Goal: Information Seeking & Learning: Find specific fact

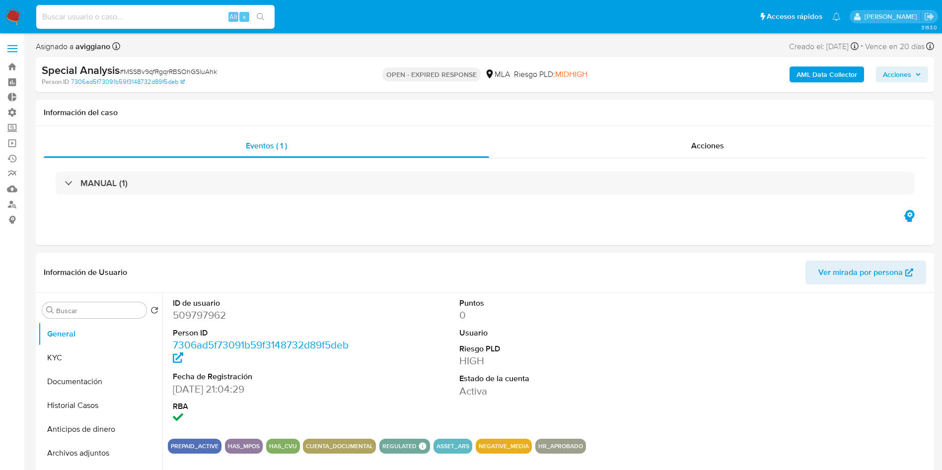
select select "10"
type input "nnj2K5Dq1KeeKxRLsH2JPm7W"
click at [262, 16] on icon "search-icon" at bounding box center [261, 17] width 8 height 8
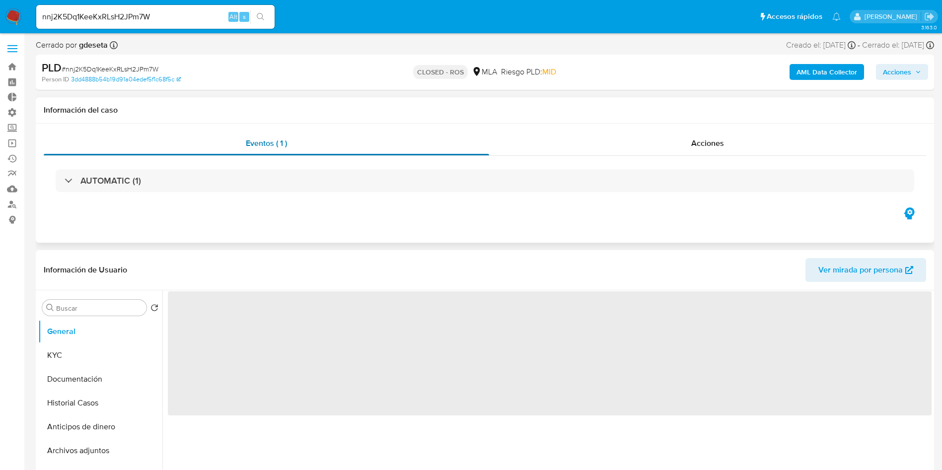
select select "10"
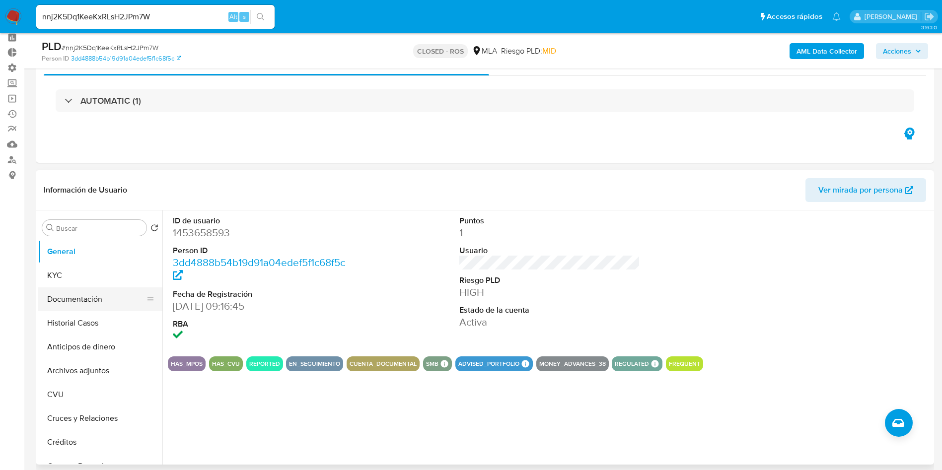
scroll to position [74, 0]
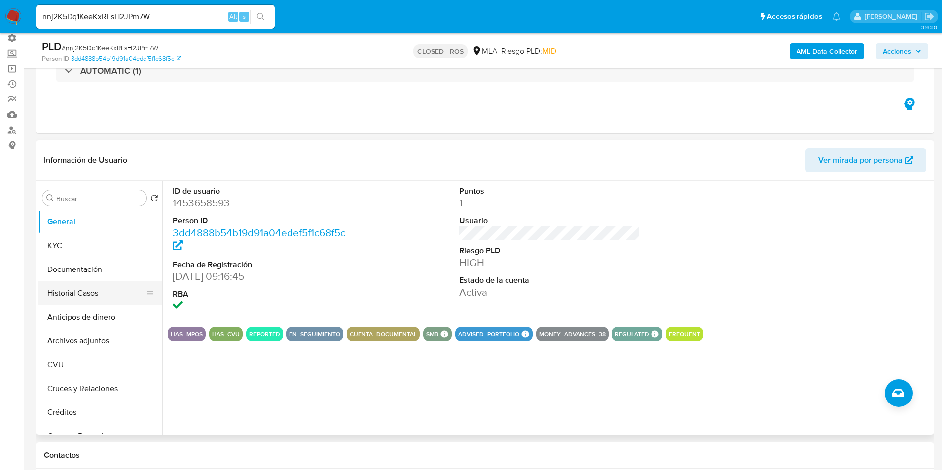
click at [81, 292] on button "Historial Casos" at bounding box center [96, 293] width 116 height 24
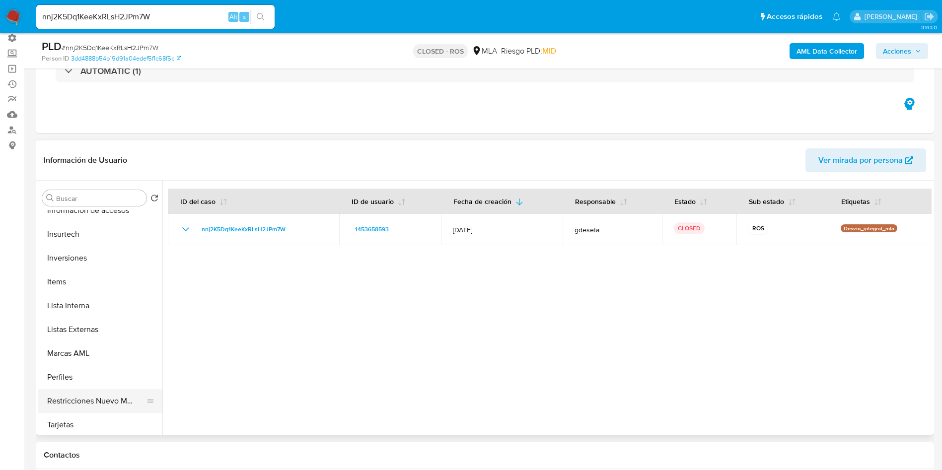
scroll to position [447, 0]
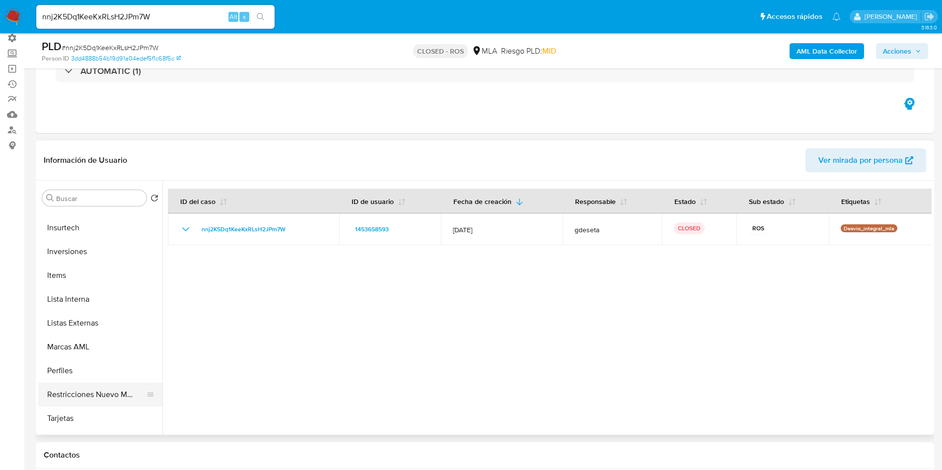
click at [80, 395] on button "Restricciones Nuevo Mundo" at bounding box center [96, 395] width 116 height 24
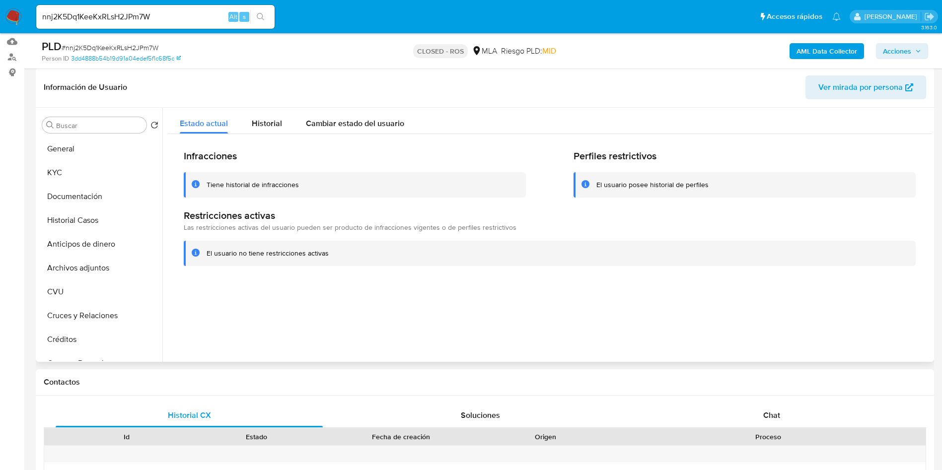
scroll to position [149, 0]
click at [66, 160] on button "KYC" at bounding box center [96, 171] width 116 height 24
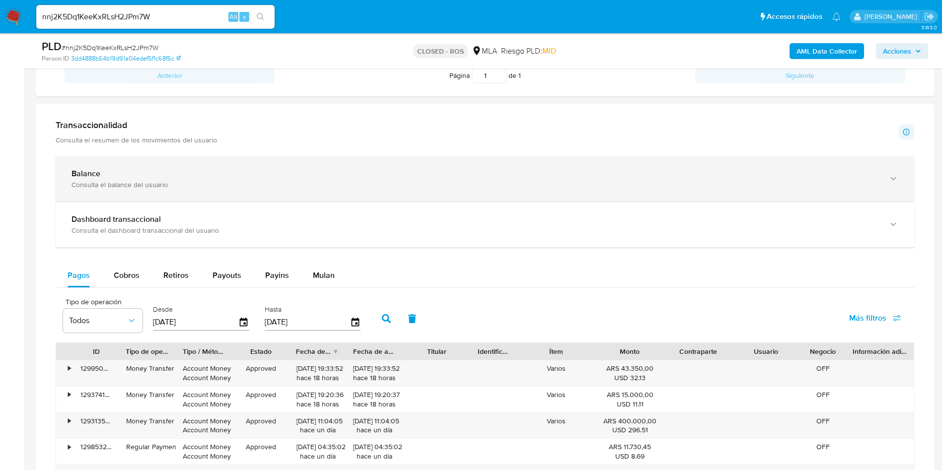
scroll to position [596, 0]
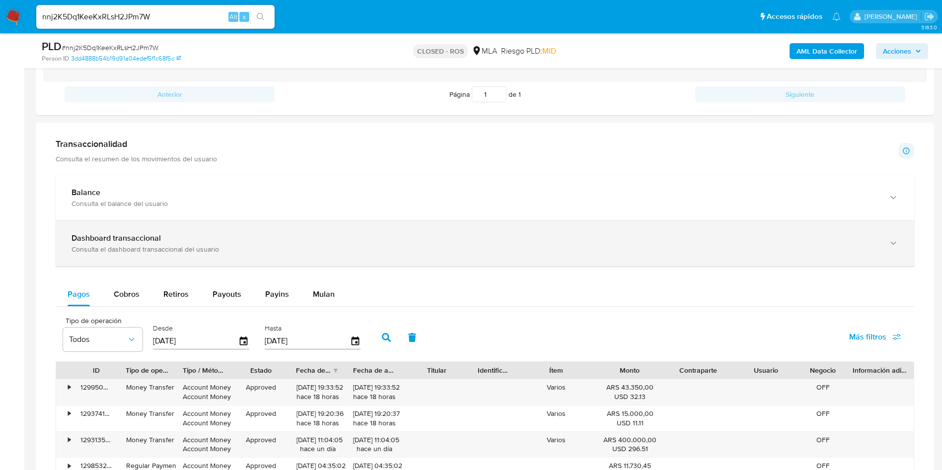
click at [205, 231] on div "Dashboard transaccional Consulta el dashboard transaccional del usuario" at bounding box center [485, 243] width 858 height 45
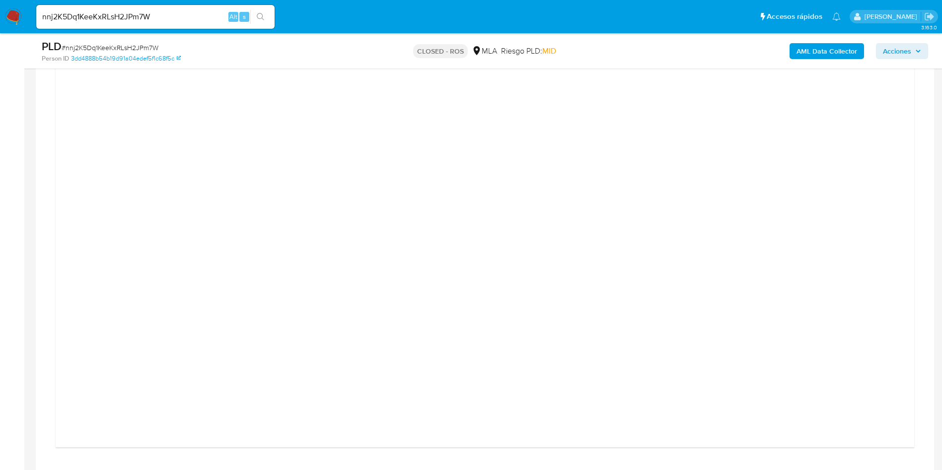
scroll to position [1043, 0]
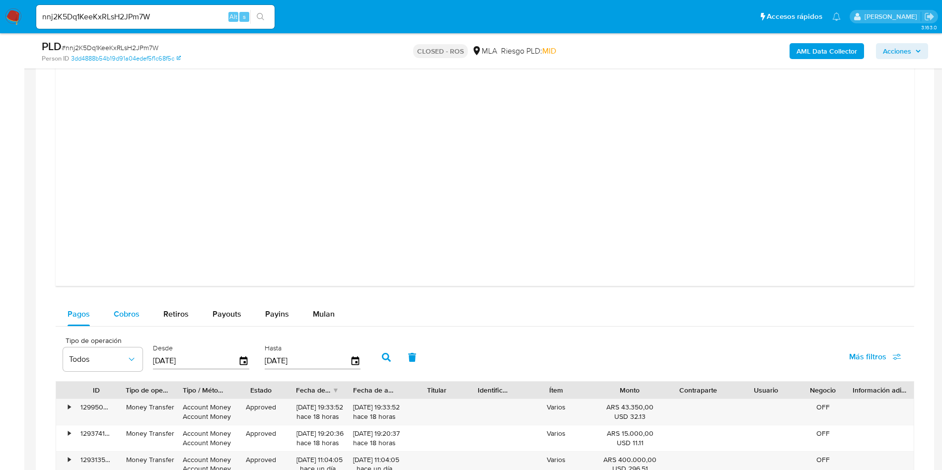
click at [133, 320] on div "Cobros" at bounding box center [127, 314] width 26 height 24
select select "10"
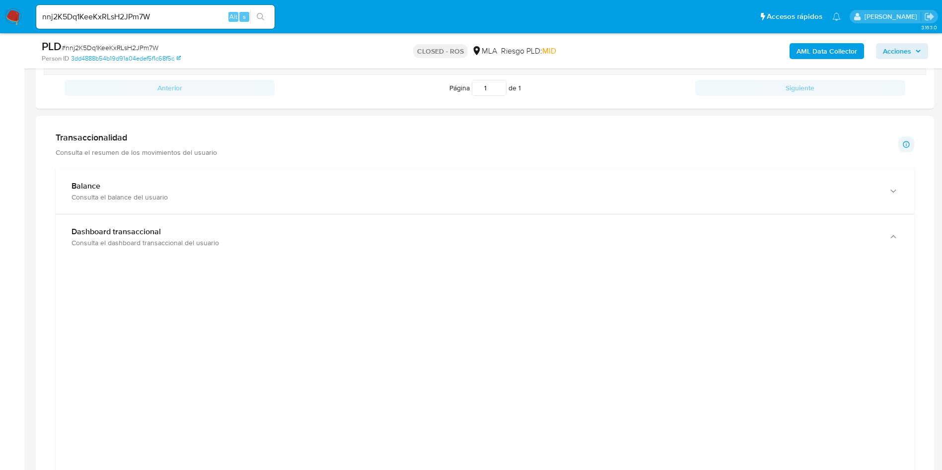
scroll to position [596, 0]
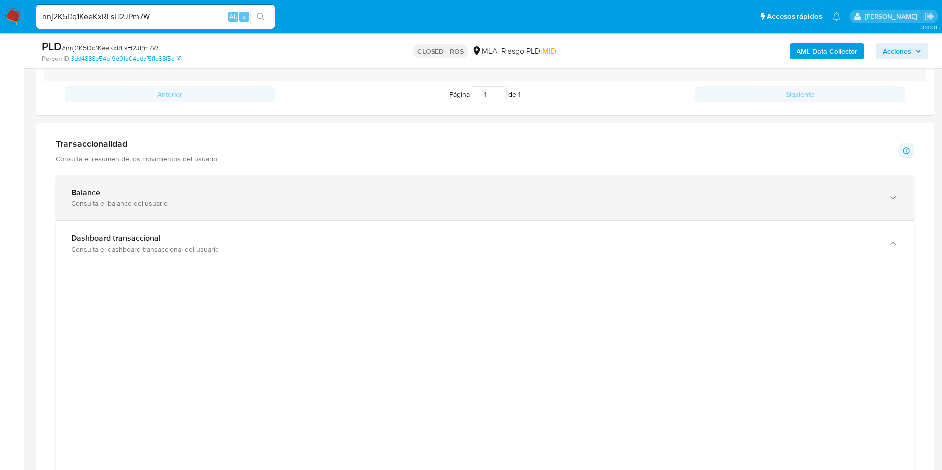
click at [138, 202] on div "Consulta el balance del usuario" at bounding box center [474, 203] width 807 height 9
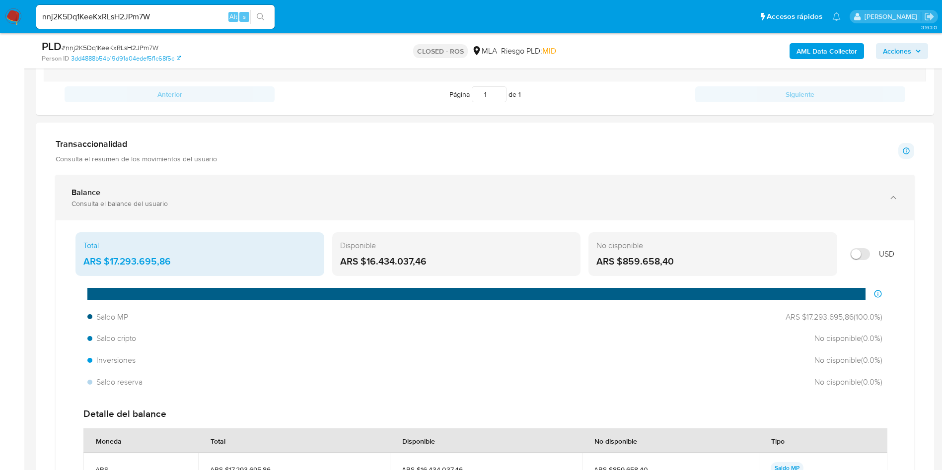
click at [151, 201] on div "Consulta el balance del usuario" at bounding box center [474, 203] width 807 height 9
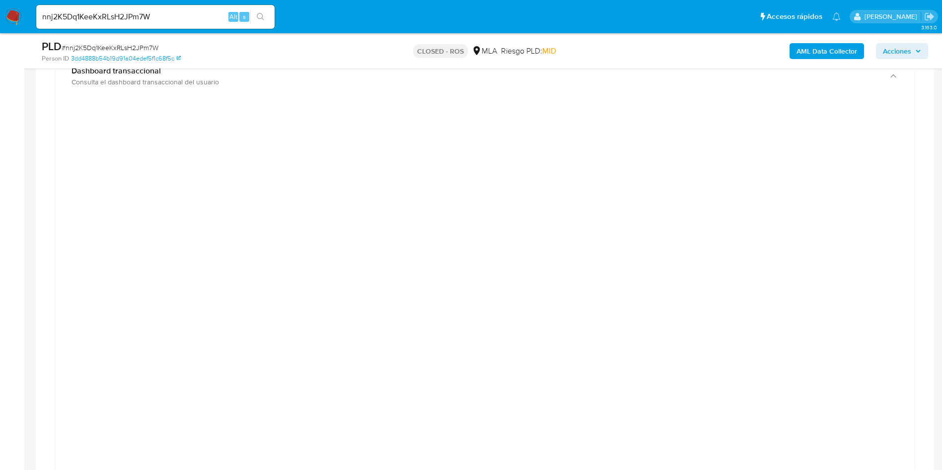
scroll to position [745, 0]
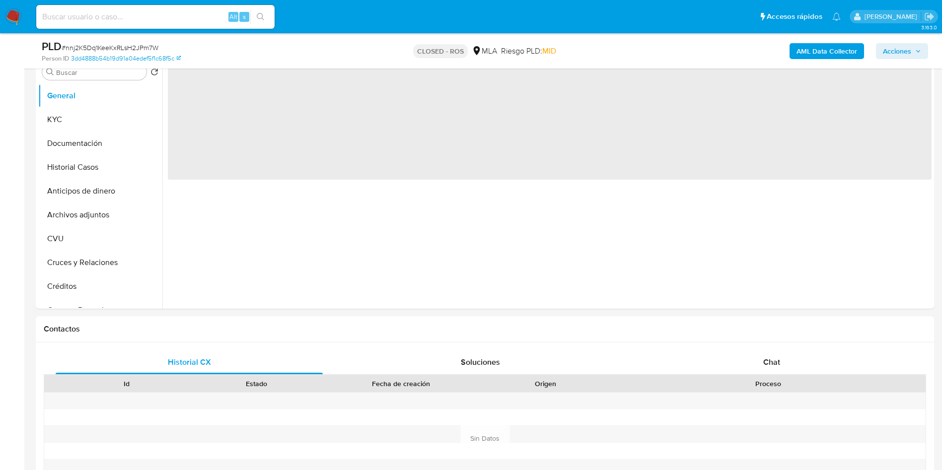
scroll to position [223, 0]
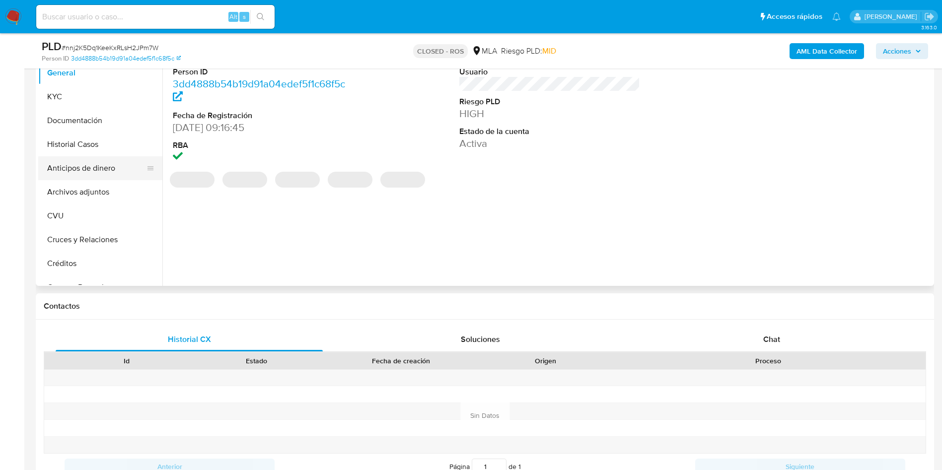
select select "10"
click at [91, 198] on button "Archivos adjuntos" at bounding box center [96, 192] width 116 height 24
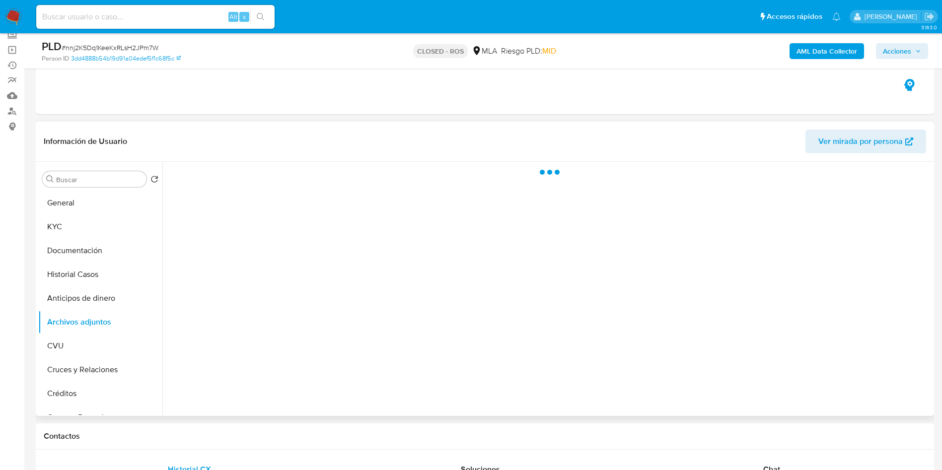
scroll to position [74, 0]
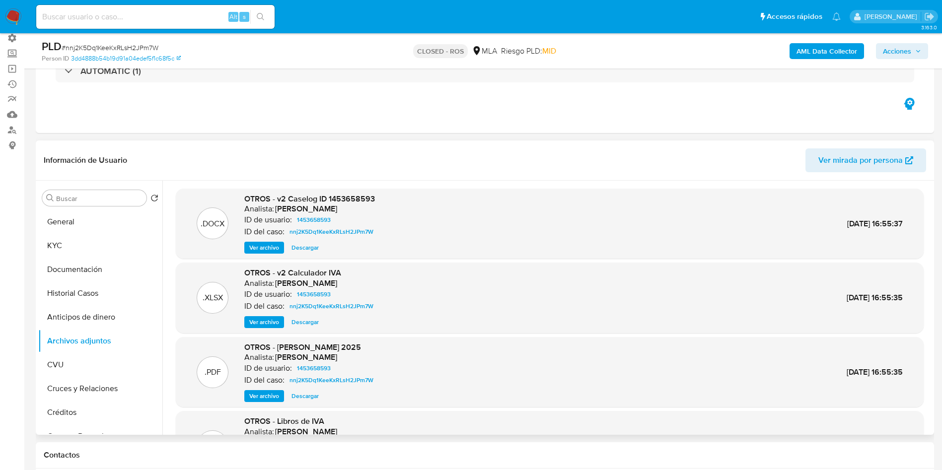
click at [273, 249] on span "Ver archivo" at bounding box center [264, 248] width 30 height 10
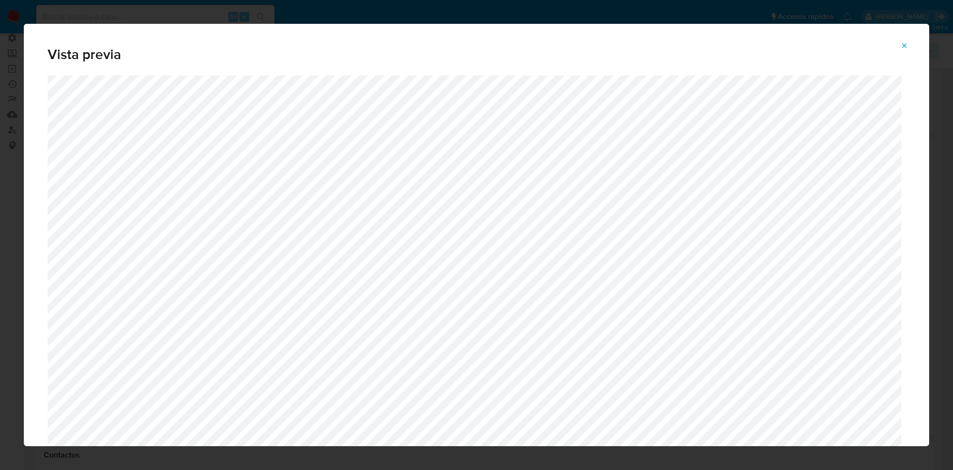
click at [910, 42] on button "Attachment preview" at bounding box center [905, 46] width 22 height 16
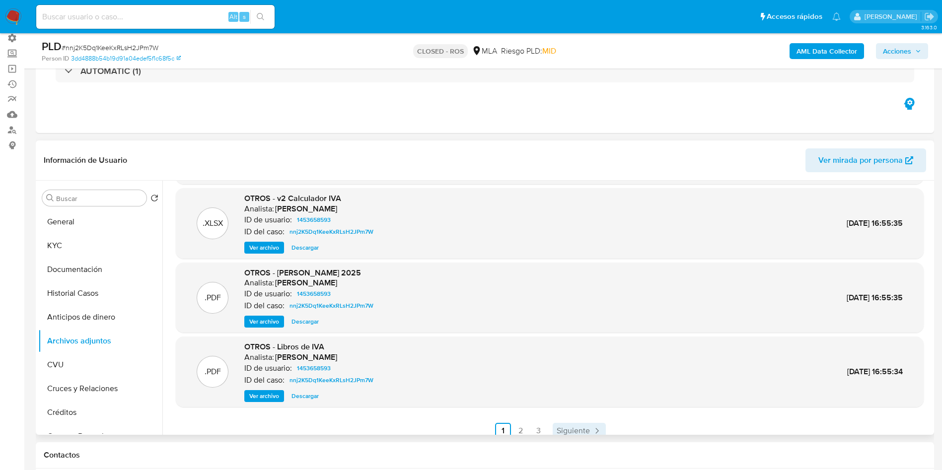
click at [570, 430] on span "Siguiente" at bounding box center [573, 431] width 33 height 8
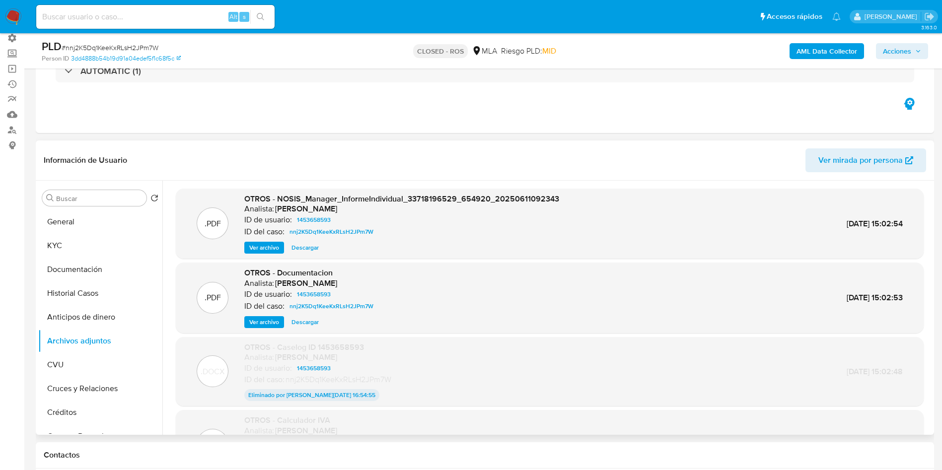
click at [304, 320] on span "Descargar" at bounding box center [304, 322] width 27 height 10
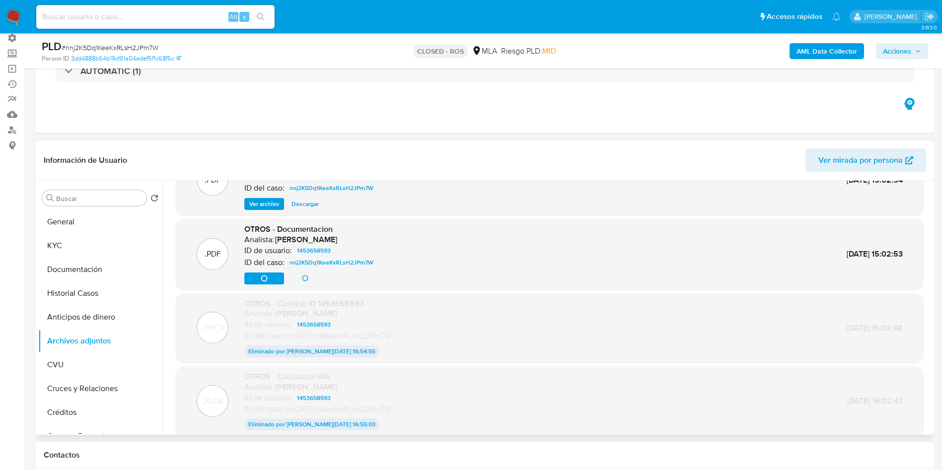
scroll to position [81, 0]
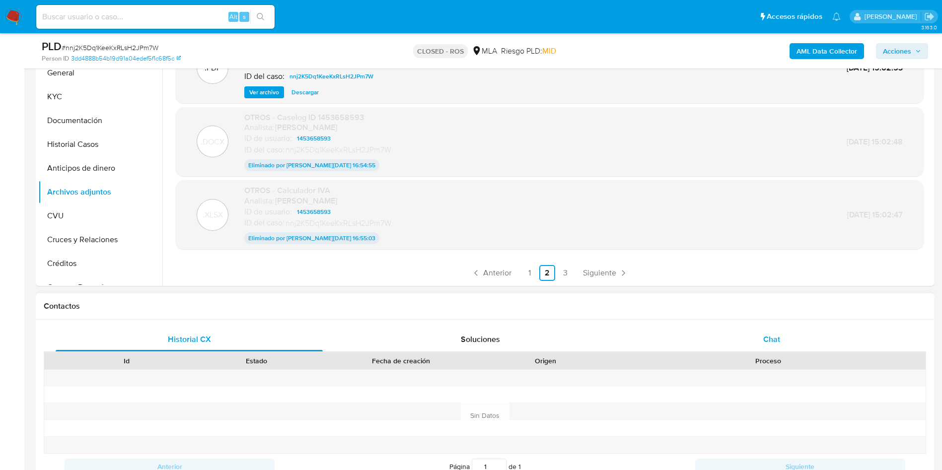
click at [749, 342] on div "Chat" at bounding box center [771, 340] width 267 height 24
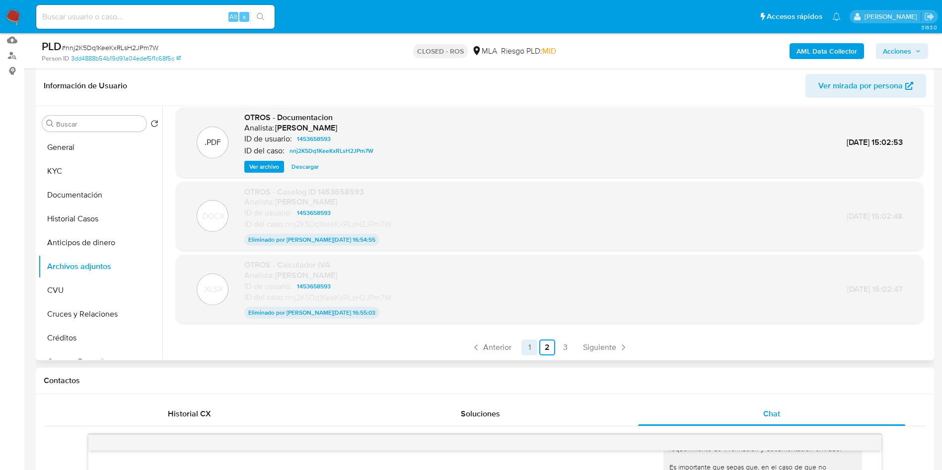
click at [521, 347] on link "1" at bounding box center [529, 348] width 16 height 16
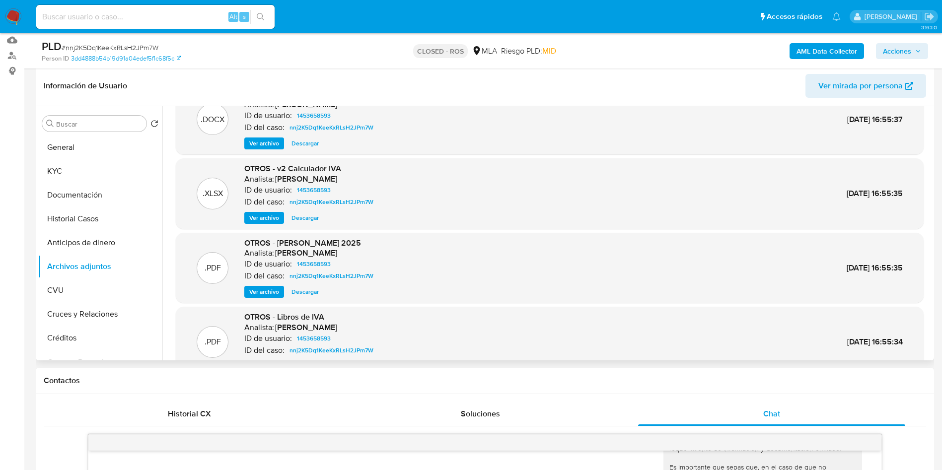
scroll to position [0, 0]
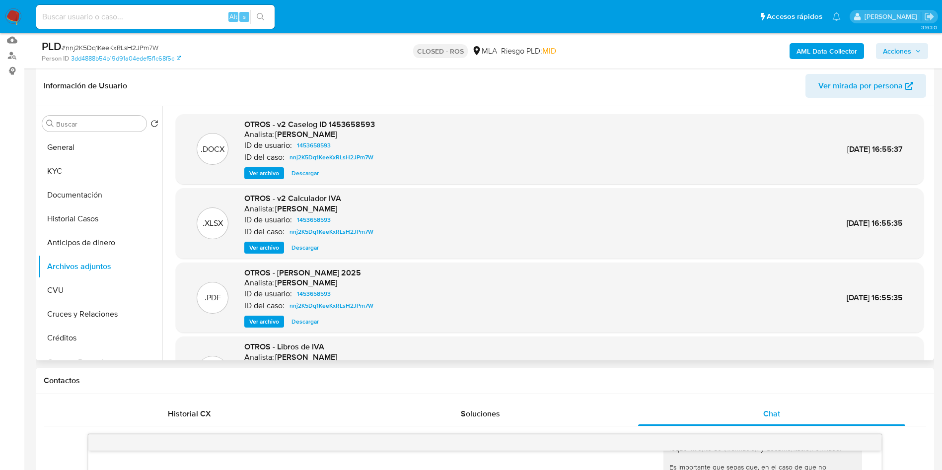
click at [308, 177] on span "Descargar" at bounding box center [304, 173] width 27 height 10
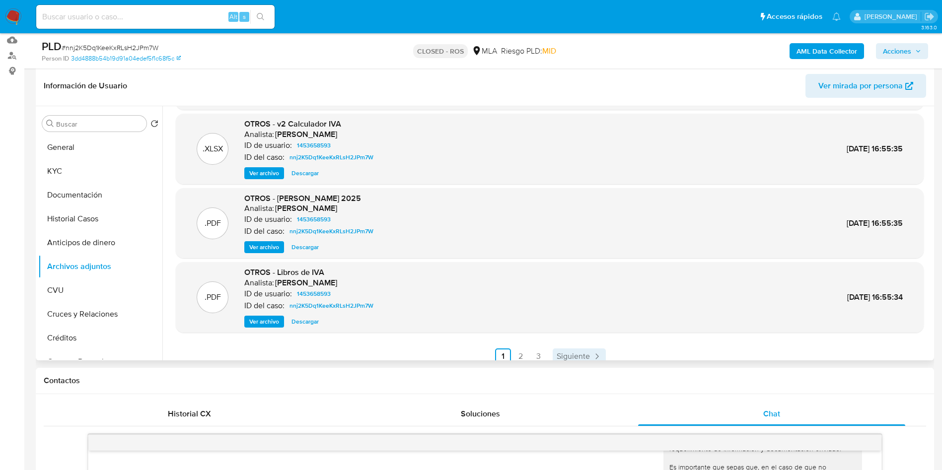
click at [561, 354] on span "Siguiente" at bounding box center [573, 356] width 33 height 8
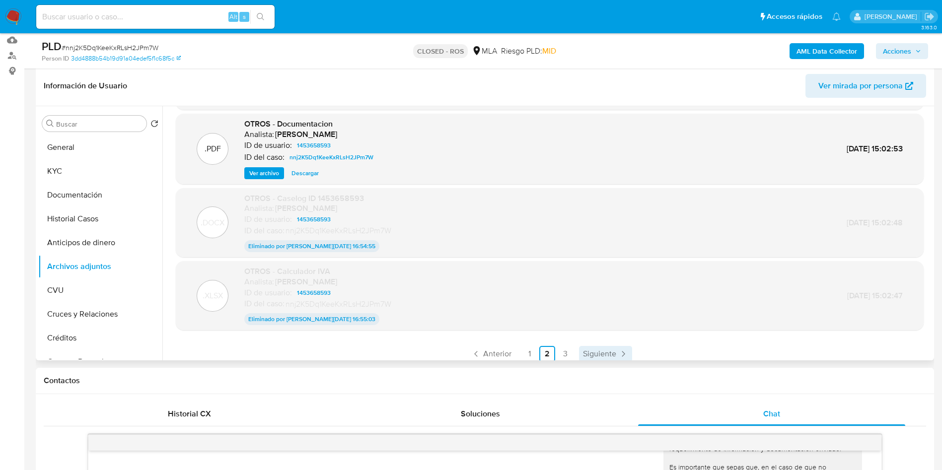
click at [587, 351] on span "Siguiente" at bounding box center [599, 354] width 33 height 8
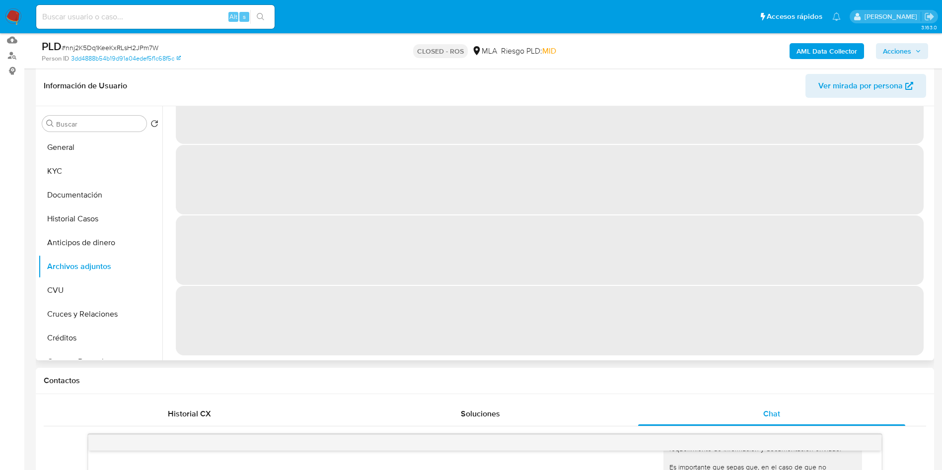
scroll to position [0, 0]
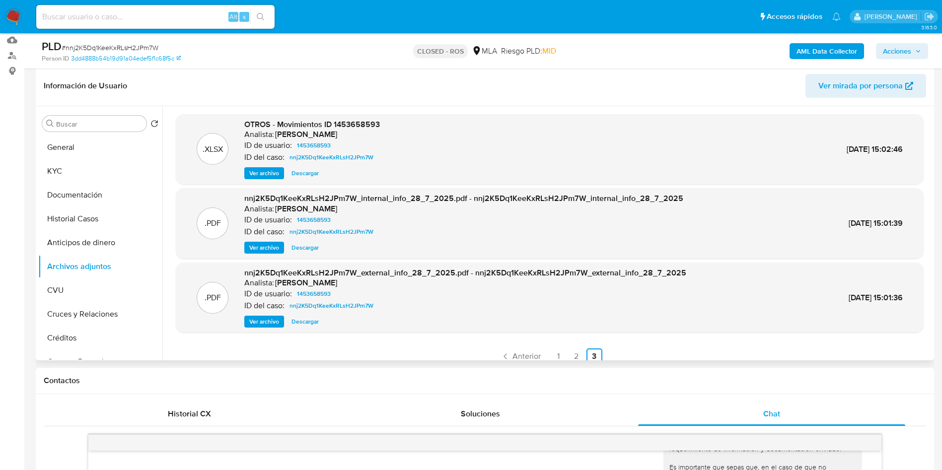
click at [299, 171] on span "Descargar" at bounding box center [304, 173] width 27 height 10
click at [86, 179] on button "KYC" at bounding box center [96, 171] width 116 height 24
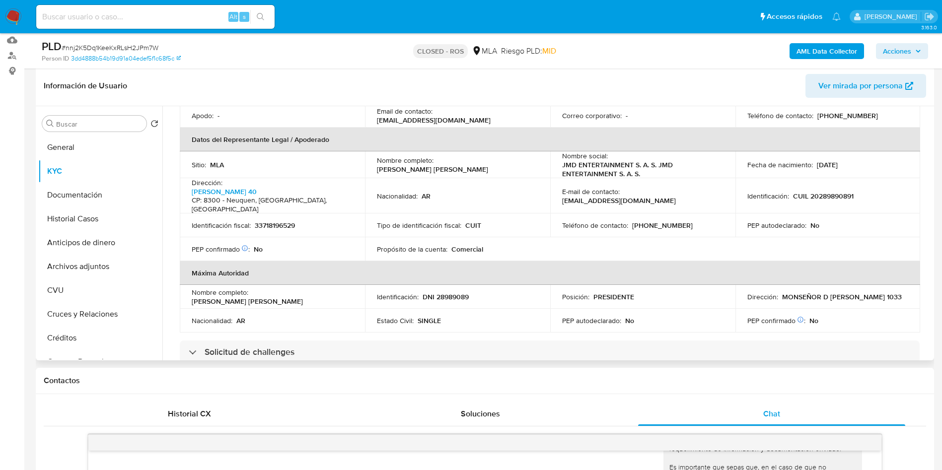
scroll to position [298, 0]
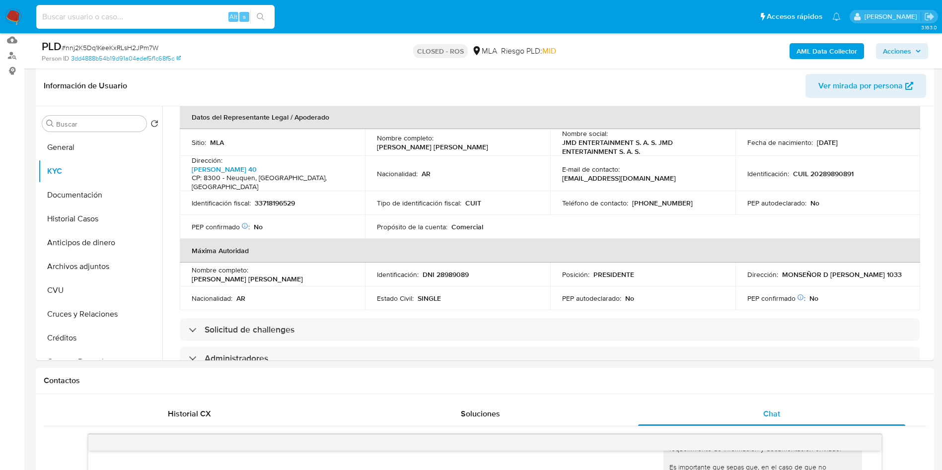
click at [130, 12] on input at bounding box center [155, 16] width 238 height 13
paste input "TJTvqUi8m1tp89TaPEMHt1UR"
type input "TJTvqUi8m1tp89TaPEMHt1UR"
click at [265, 19] on button "search-icon" at bounding box center [260, 17] width 20 height 14
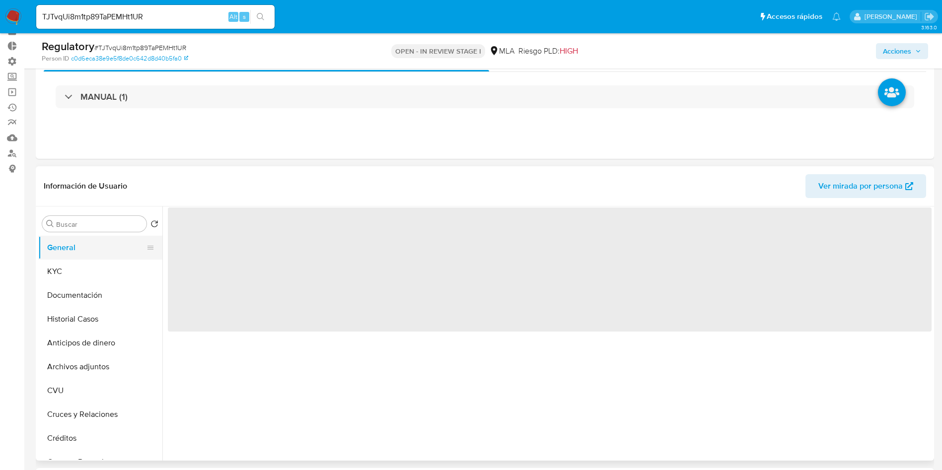
scroll to position [74, 0]
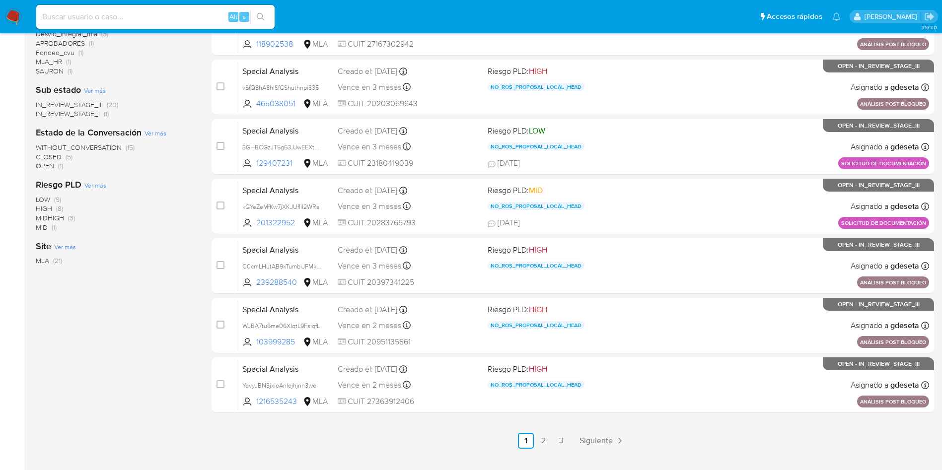
scroll to position [350, 0]
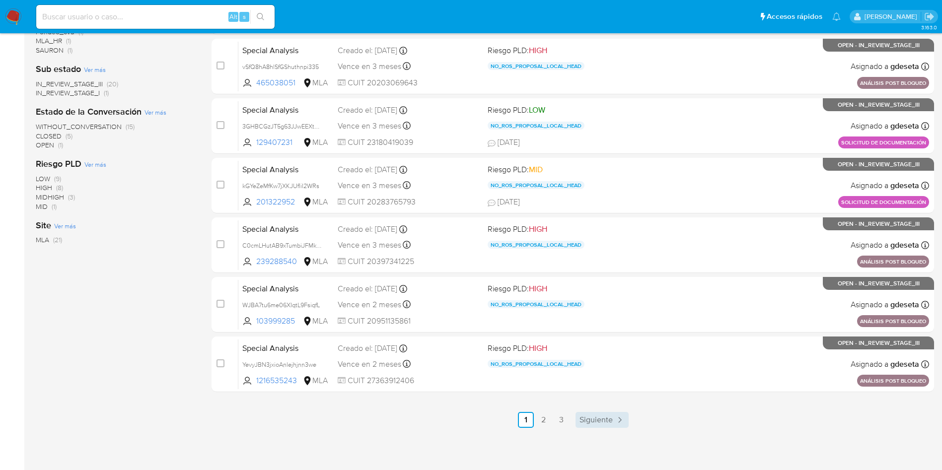
click at [592, 413] on link "Siguiente" at bounding box center [601, 420] width 53 height 16
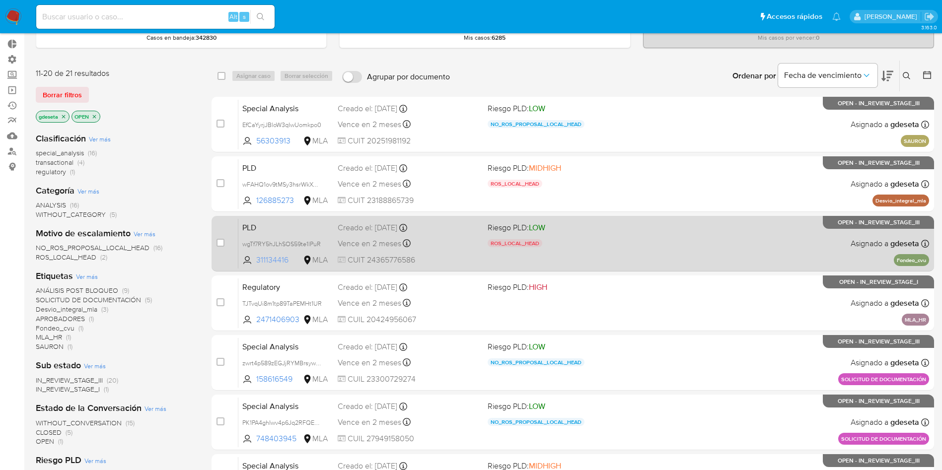
scroll to position [74, 0]
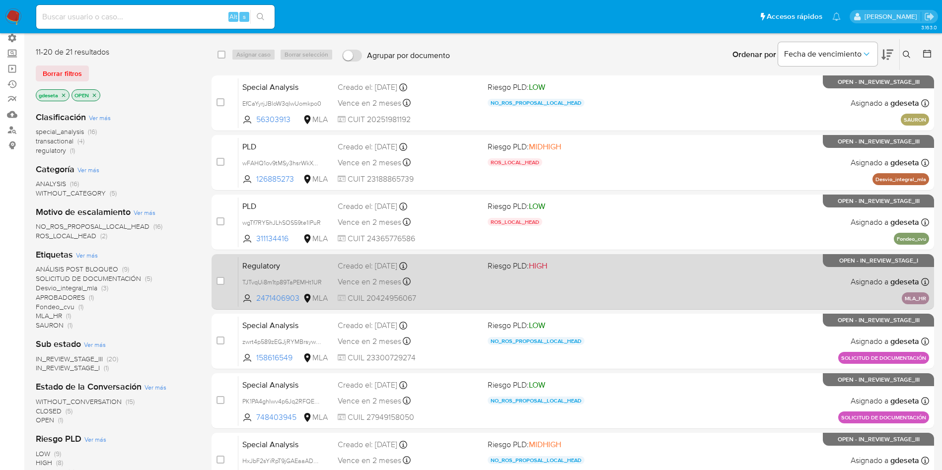
click at [255, 270] on span "Regulatory" at bounding box center [285, 265] width 87 height 13
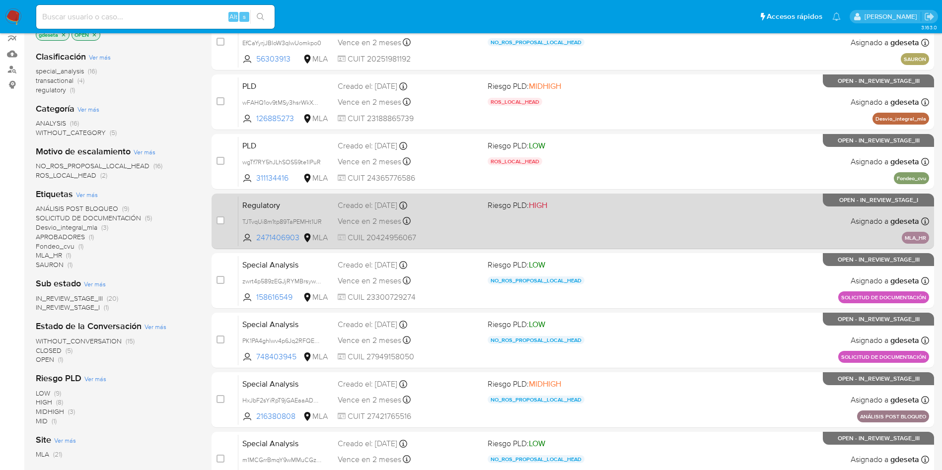
scroll to position [149, 0]
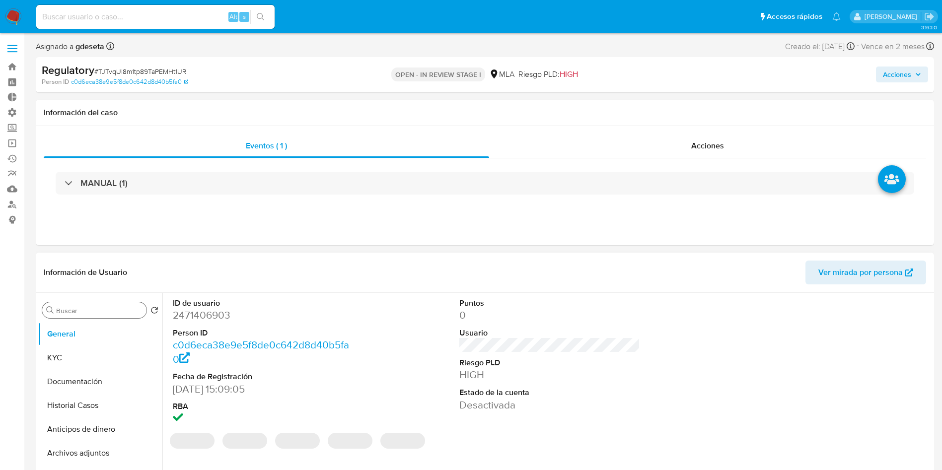
select select "10"
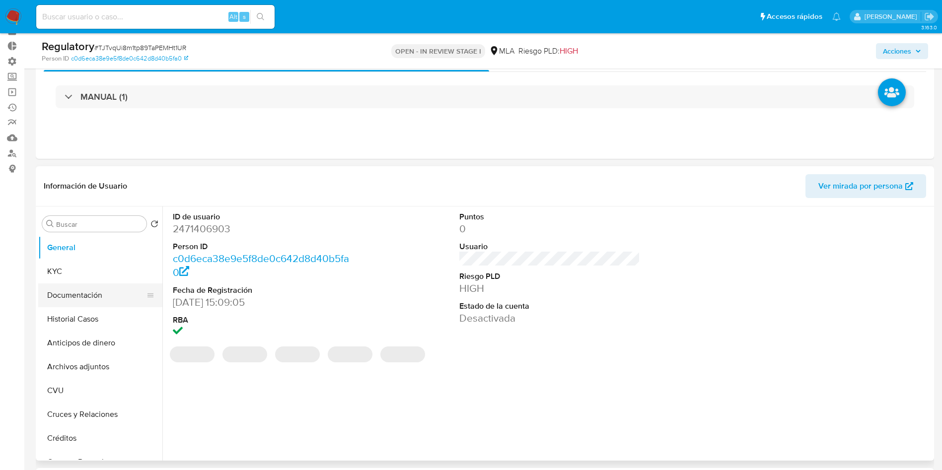
scroll to position [74, 0]
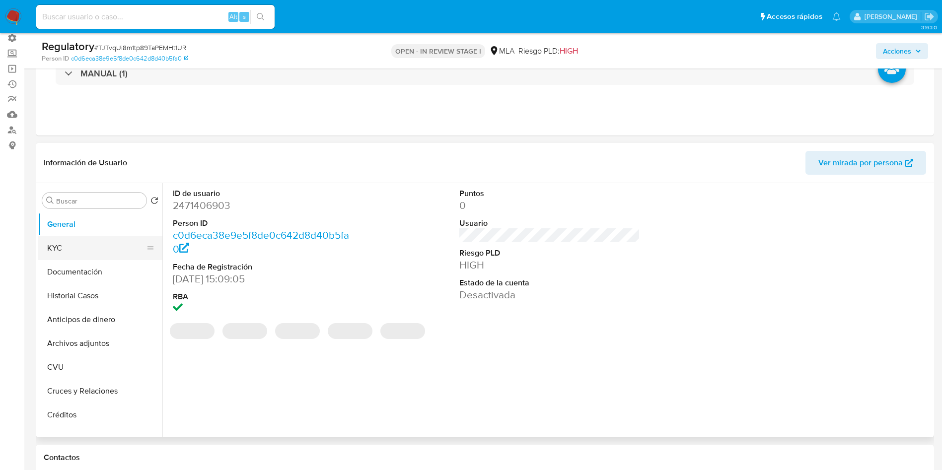
click at [56, 249] on button "KYC" at bounding box center [96, 248] width 116 height 24
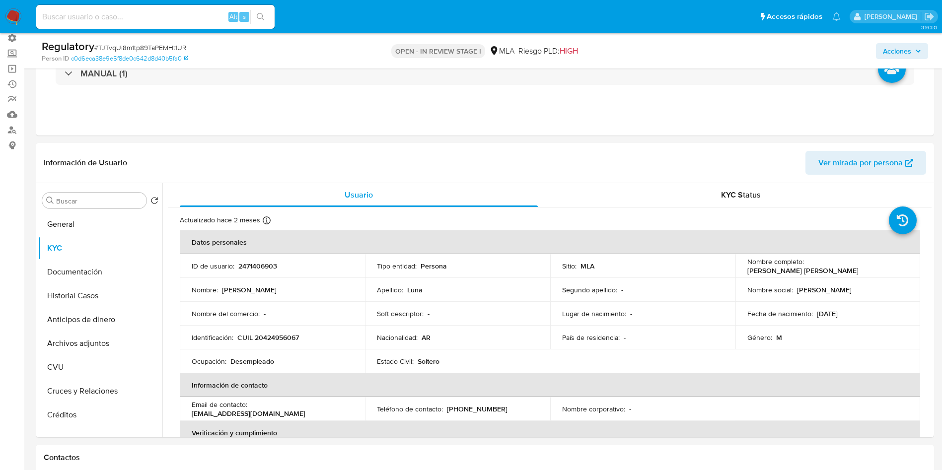
click at [187, 17] on input at bounding box center [155, 16] width 238 height 13
paste input "apAYj9P77feGw2tIzR9APAqj"
type input "apAYj9P77feGw2tIzR9APAqj"
click at [259, 19] on icon "search-icon" at bounding box center [261, 17] width 8 height 8
click at [260, 13] on icon "search-icon" at bounding box center [261, 17] width 8 height 8
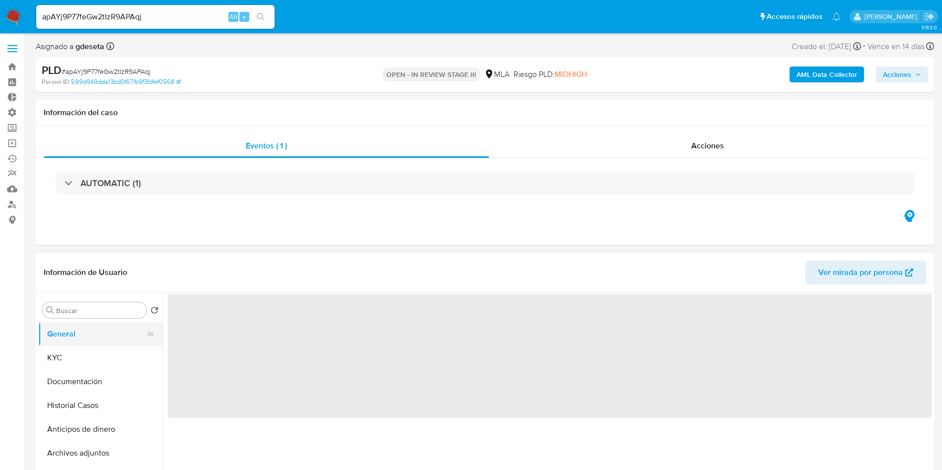
select select "10"
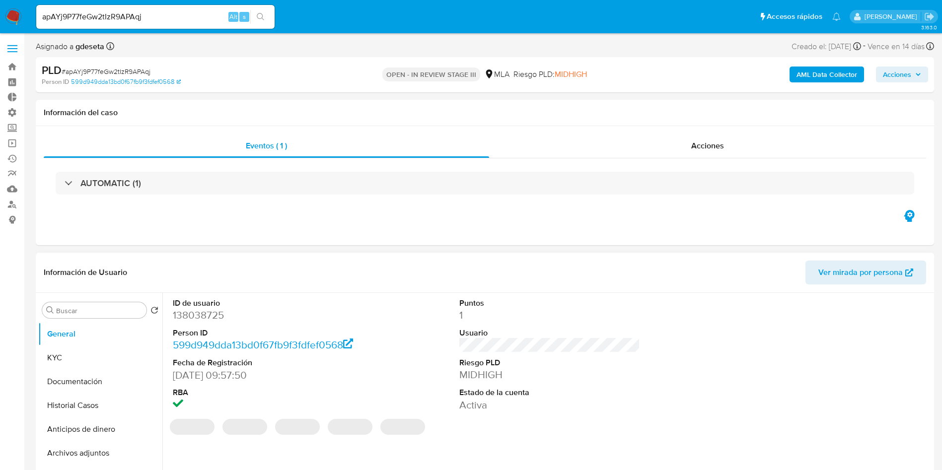
click at [196, 315] on dd "138038725" at bounding box center [263, 315] width 181 height 14
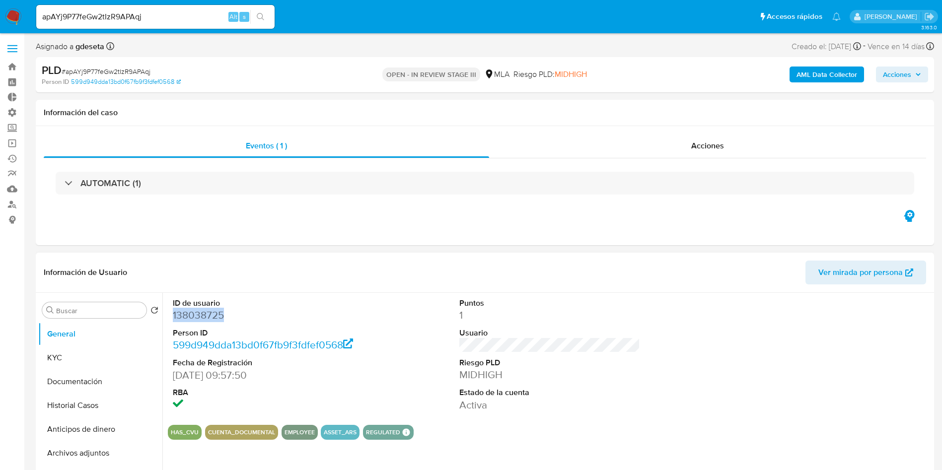
copy dd "138038725"
click at [67, 343] on button "General" at bounding box center [96, 334] width 116 height 24
click at [67, 348] on button "KYC" at bounding box center [96, 358] width 116 height 24
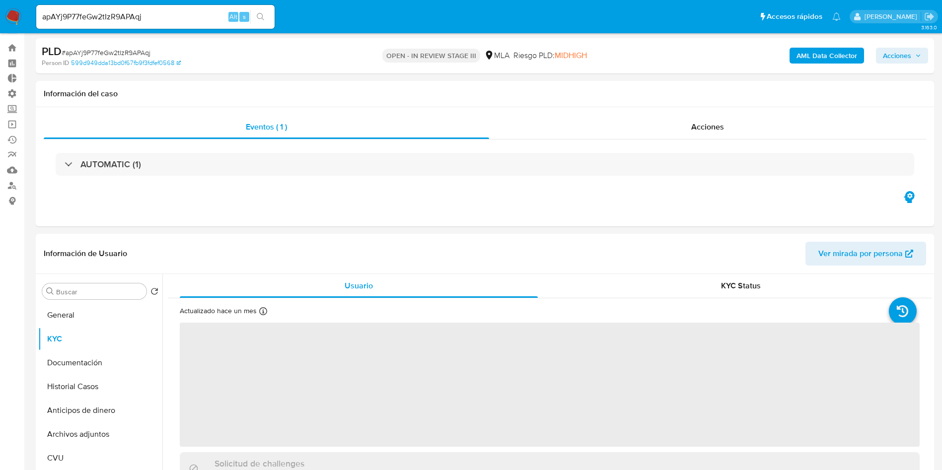
scroll to position [149, 0]
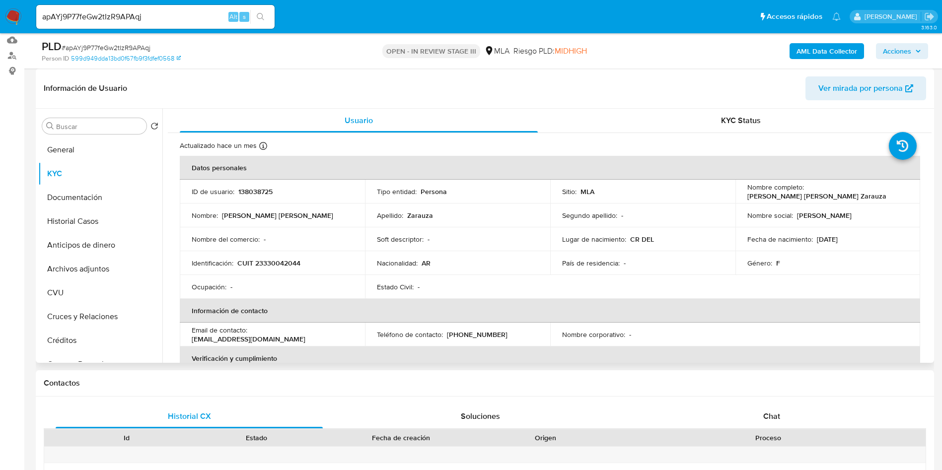
click at [872, 194] on p "Maria Cristina Zarauza" at bounding box center [816, 196] width 139 height 9
click at [864, 195] on p "Maria Cristina Zarauza" at bounding box center [816, 196] width 139 height 9
drag, startPoint x: 871, startPoint y: 186, endPoint x: 851, endPoint y: 185, distance: 19.9
click at [851, 185] on td "Nombre completo : Maria Cristina Zarauza" at bounding box center [827, 192] width 185 height 24
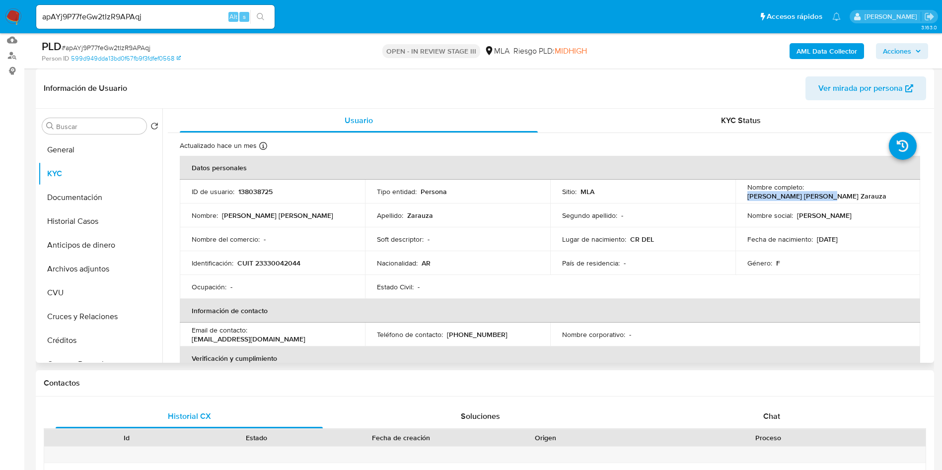
drag, startPoint x: 877, startPoint y: 194, endPoint x: 806, endPoint y: 188, distance: 71.2
click at [806, 188] on div "Nombre completo : Maria Cristina Zarauza" at bounding box center [827, 192] width 161 height 18
copy p "Maria Cristina Zarauza"
click at [249, 193] on p "138038725" at bounding box center [255, 191] width 34 height 9
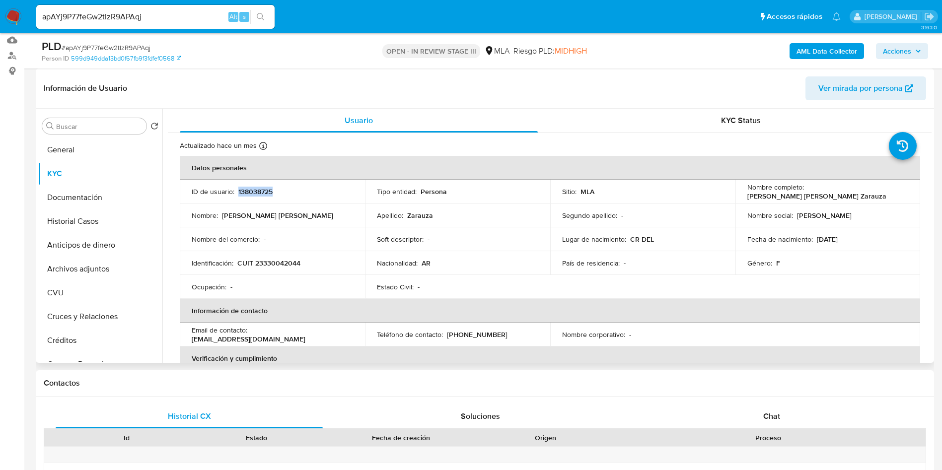
copy p "138038725"
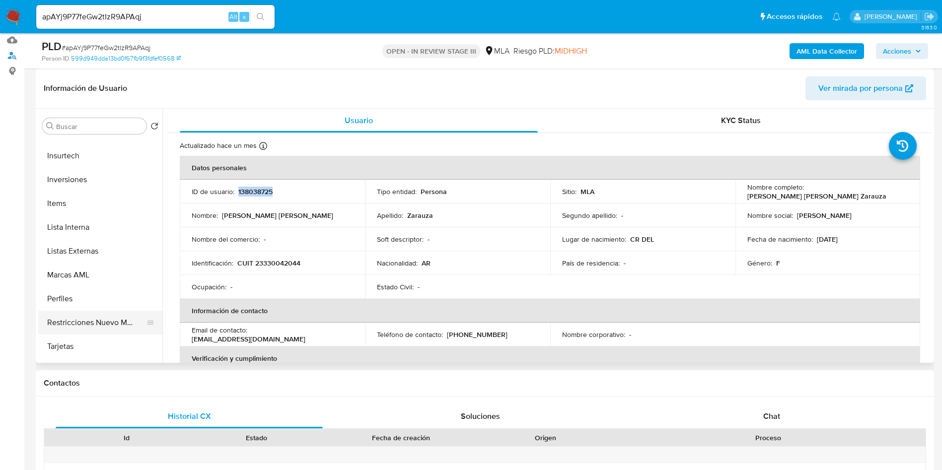
scroll to position [539, 0]
click at [87, 282] on button "Aprobados" at bounding box center [96, 279] width 116 height 24
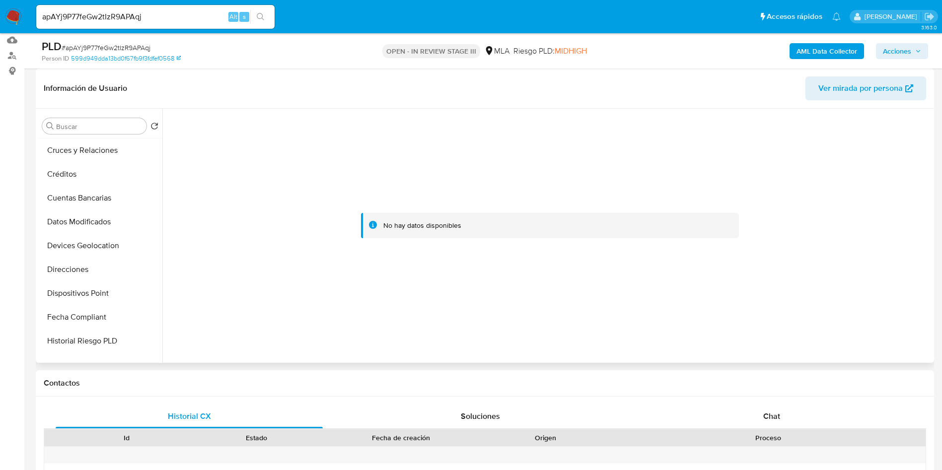
scroll to position [0, 0]
drag, startPoint x: 71, startPoint y: 172, endPoint x: 99, endPoint y: 170, distance: 27.9
click at [72, 171] on button "KYC" at bounding box center [96, 174] width 116 height 24
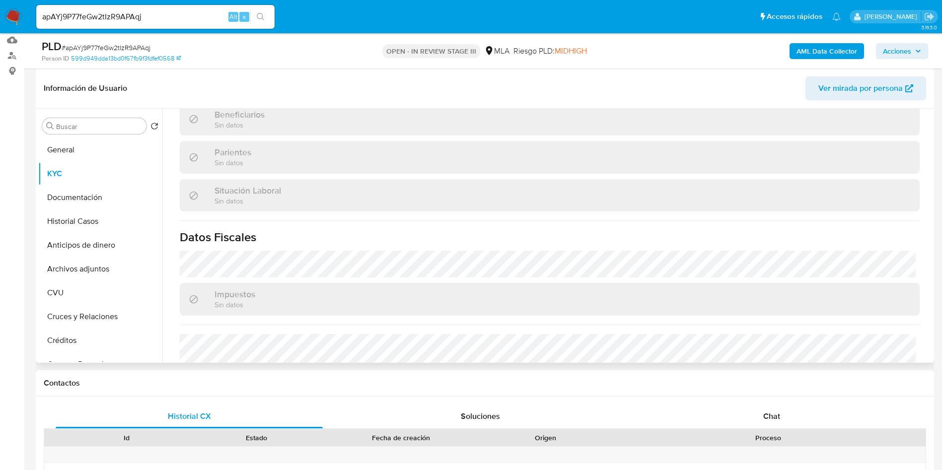
scroll to position [504, 0]
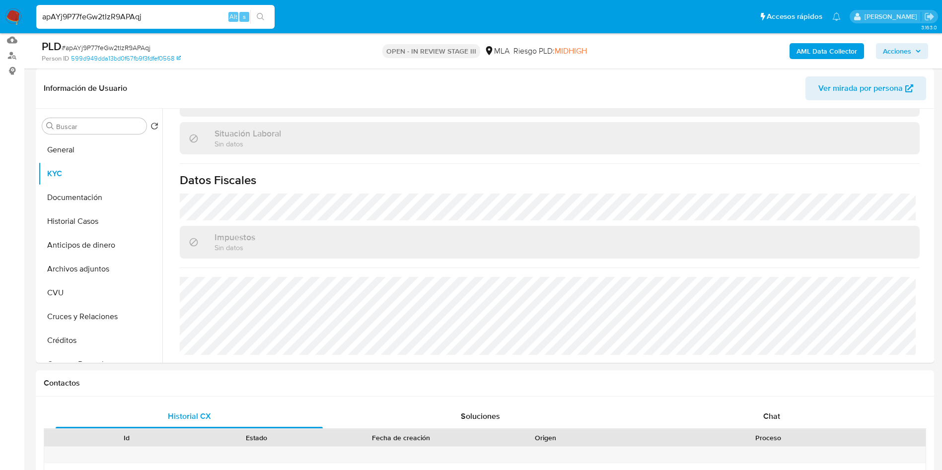
click at [95, 14] on input "apAYj9P77feGw2tIzR9APAqj" at bounding box center [155, 16] width 238 height 13
paste input "150045435"
type input "150045435"
click at [258, 17] on icon "search-icon" at bounding box center [260, 16] width 7 height 7
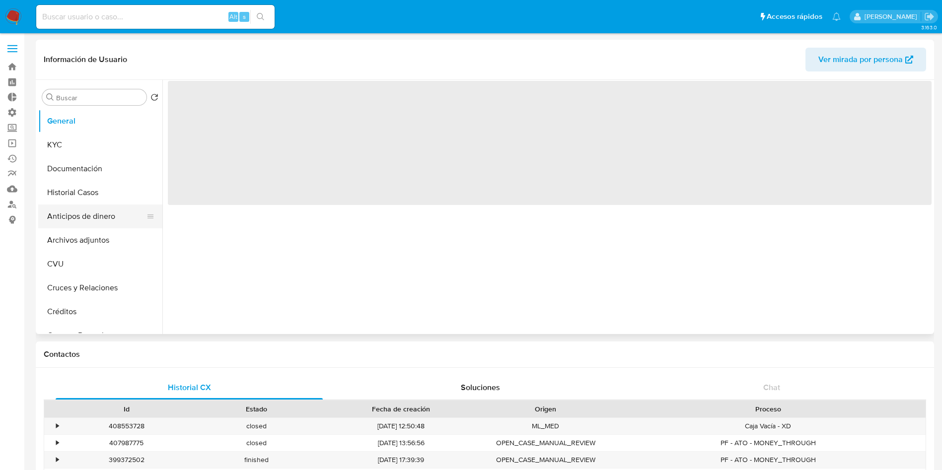
select select "10"
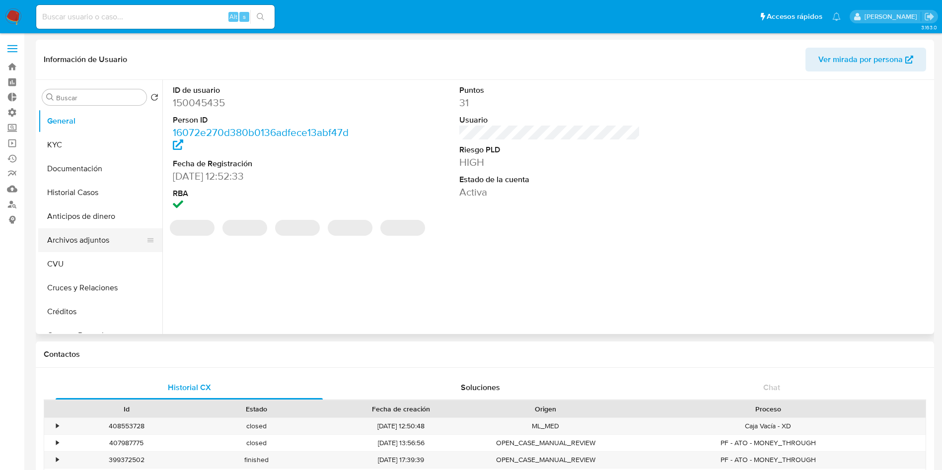
click at [95, 237] on button "Archivos adjuntos" at bounding box center [96, 240] width 116 height 24
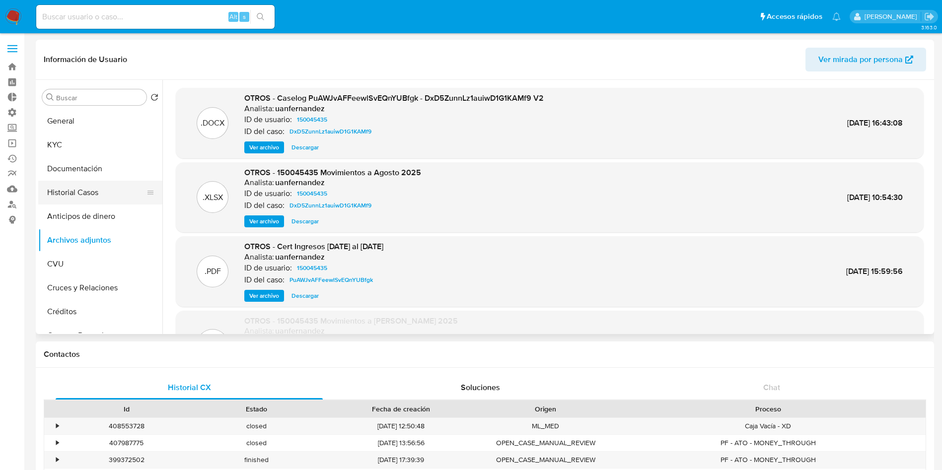
click at [75, 193] on button "Historial Casos" at bounding box center [96, 193] width 116 height 24
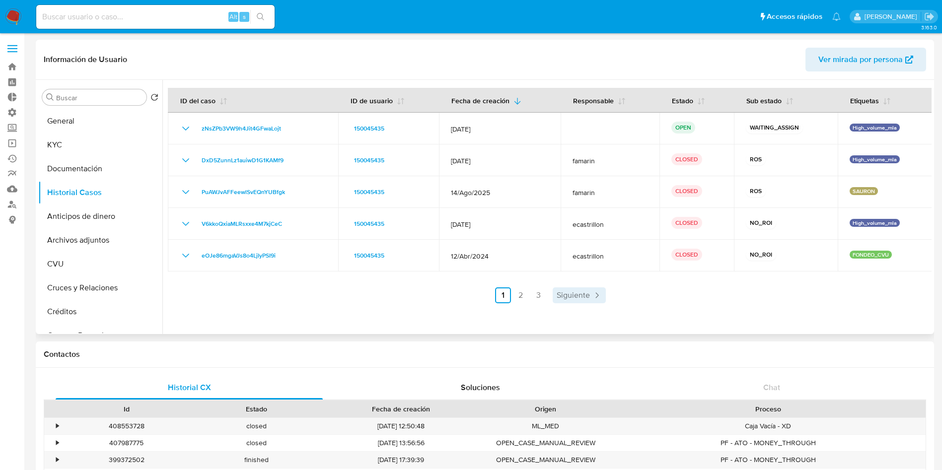
click at [593, 295] on icon "Paginación" at bounding box center [597, 295] width 10 height 10
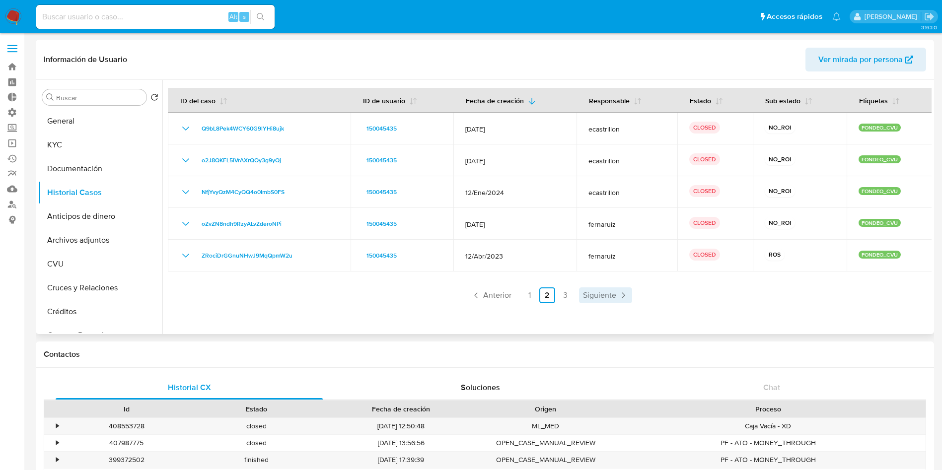
click at [593, 295] on span "Siguiente" at bounding box center [599, 295] width 33 height 8
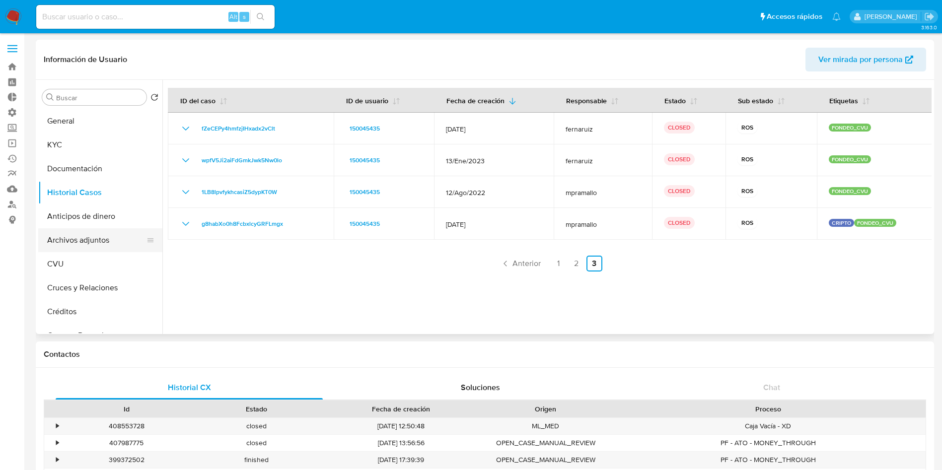
click at [104, 239] on button "Archivos adjuntos" at bounding box center [96, 240] width 116 height 24
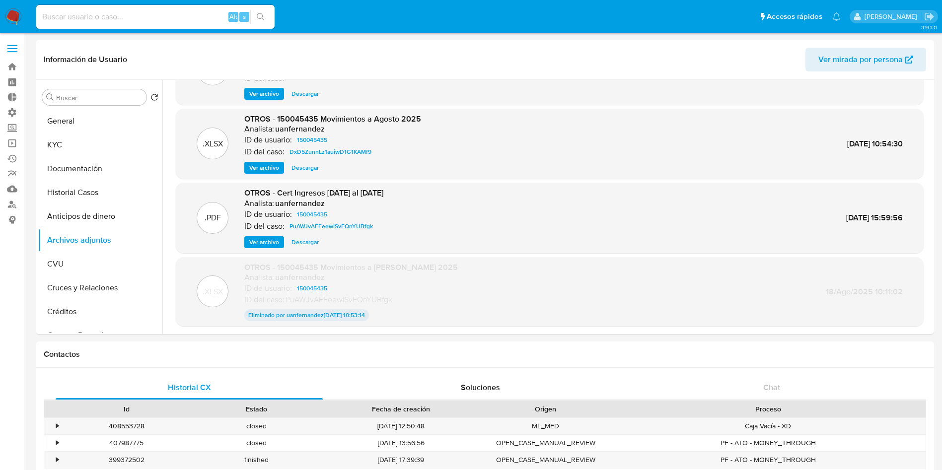
scroll to position [82, 0]
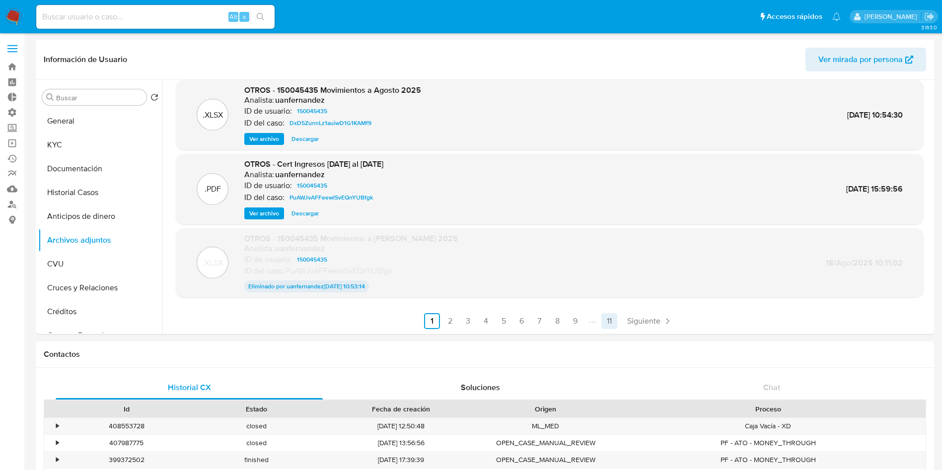
click at [605, 318] on link "11" at bounding box center [609, 321] width 16 height 16
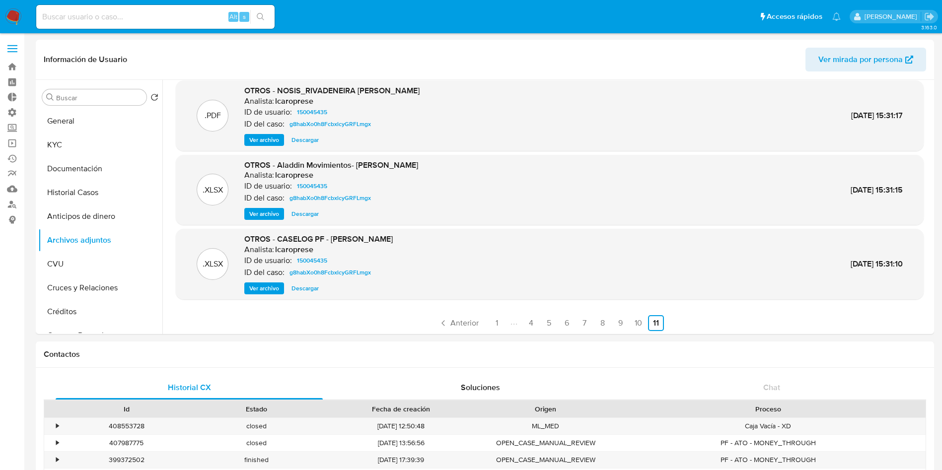
scroll to position [9, 0]
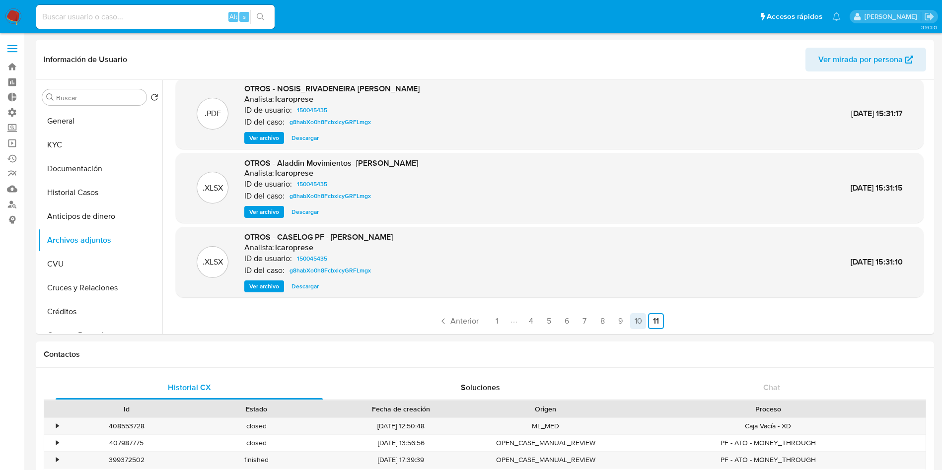
click at [637, 322] on link "10" at bounding box center [638, 321] width 16 height 16
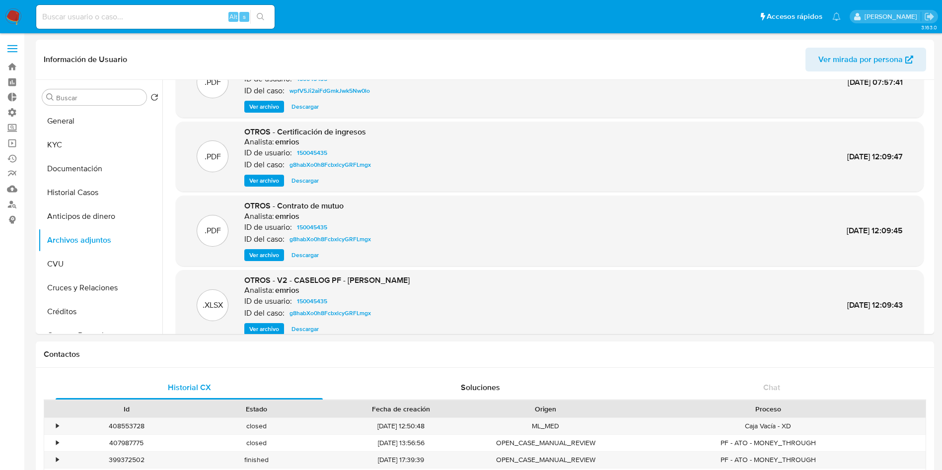
scroll to position [74, 0]
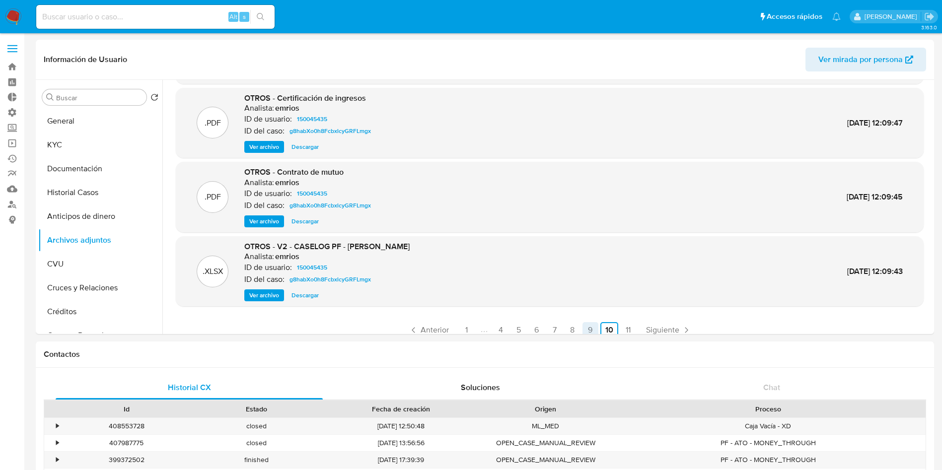
click at [589, 329] on link "9" at bounding box center [590, 330] width 16 height 16
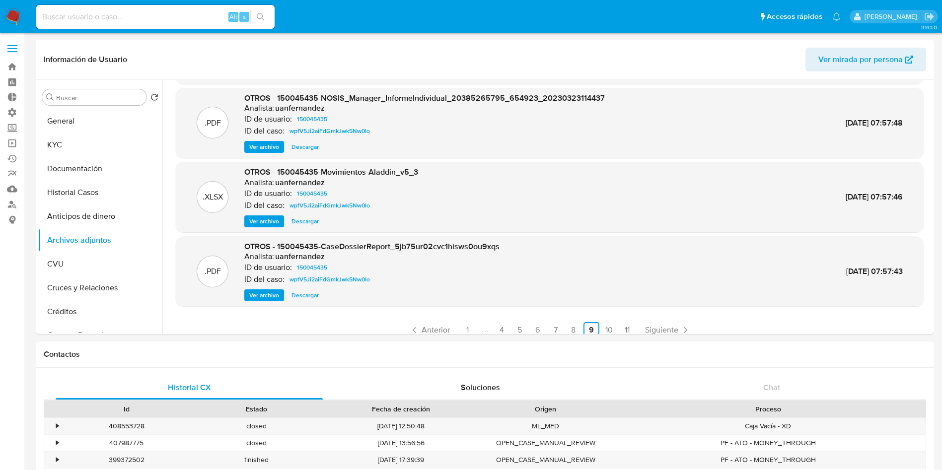
scroll to position [83, 0]
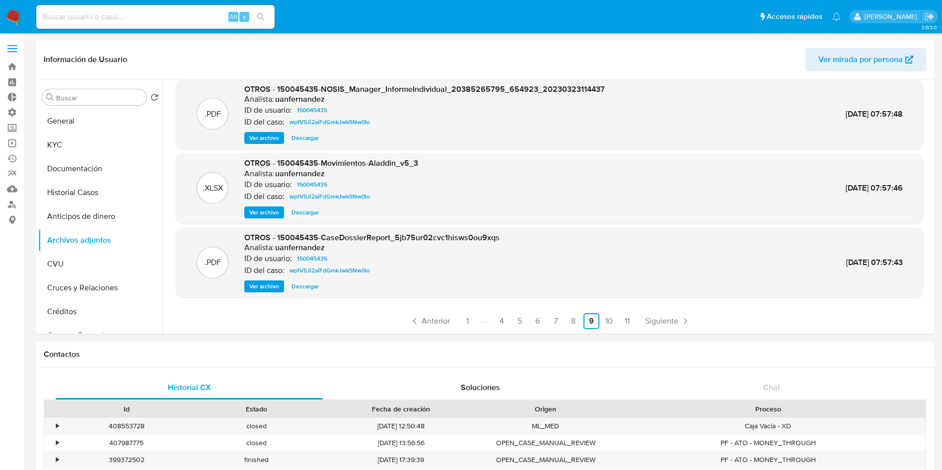
click at [573, 324] on link "8" at bounding box center [573, 321] width 16 height 16
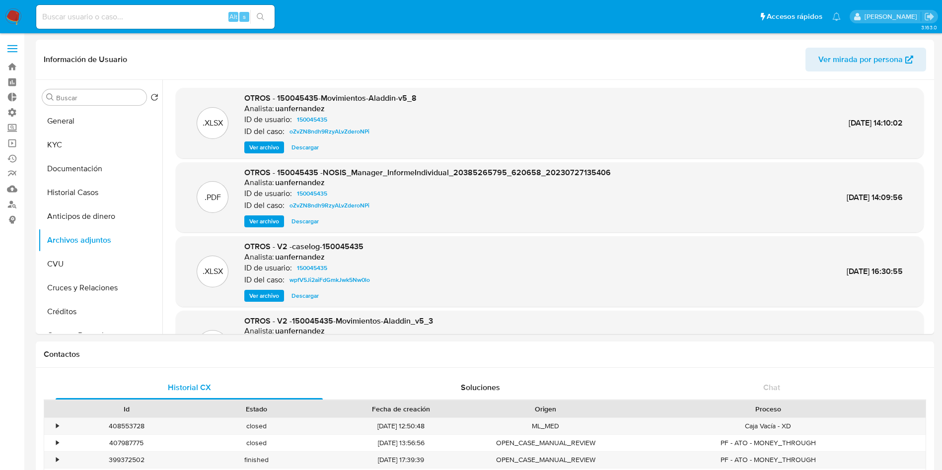
scroll to position [74, 0]
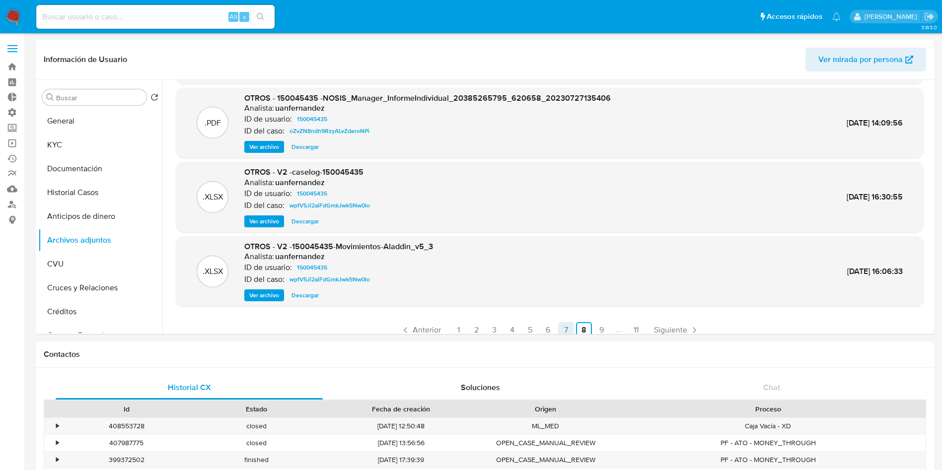
click at [563, 330] on link "7" at bounding box center [566, 330] width 16 height 16
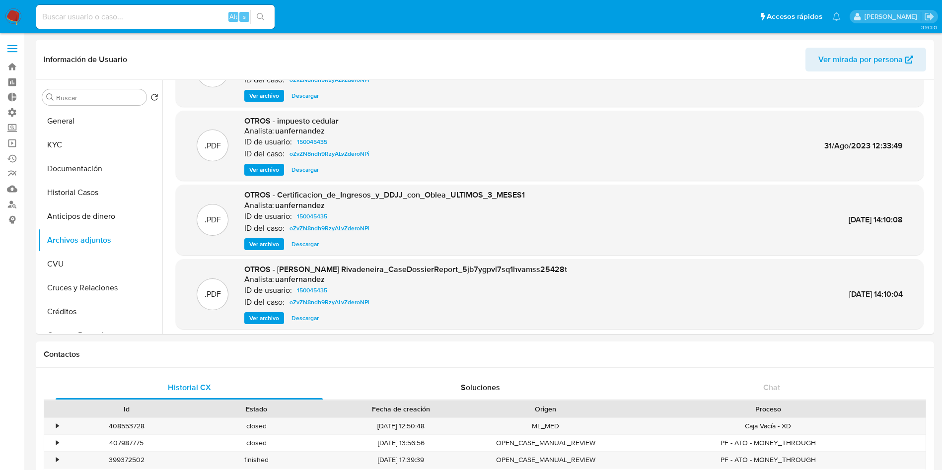
scroll to position [83, 0]
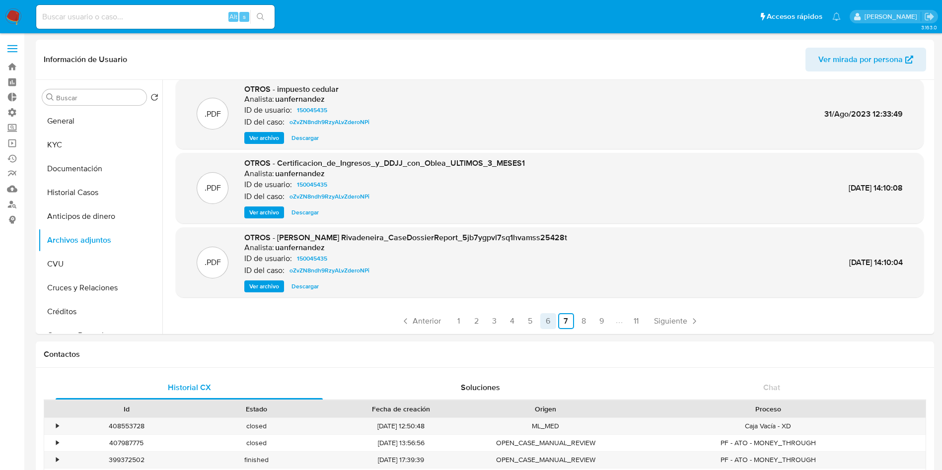
click at [545, 322] on link "6" at bounding box center [548, 321] width 16 height 16
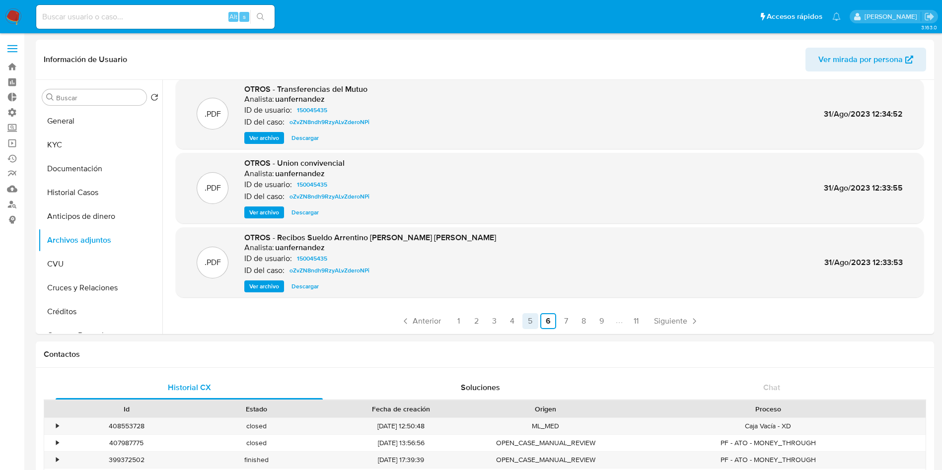
click at [526, 327] on link "5" at bounding box center [530, 321] width 16 height 16
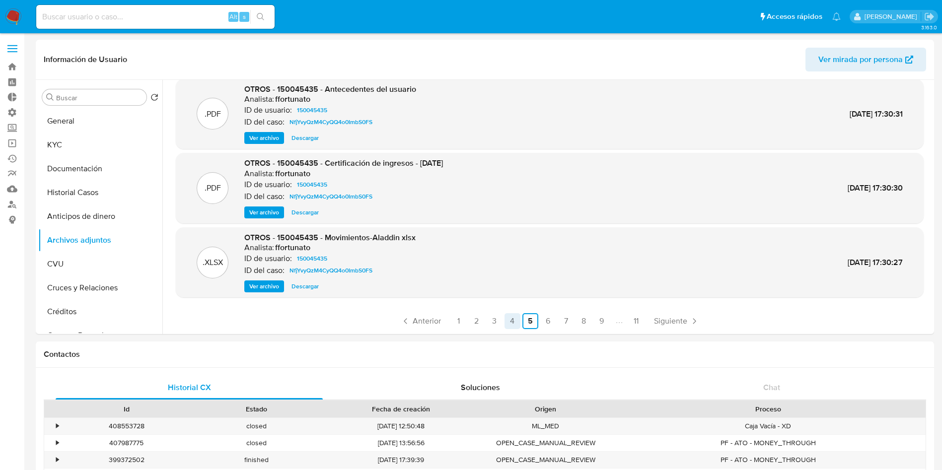
click at [509, 320] on link "4" at bounding box center [512, 321] width 16 height 16
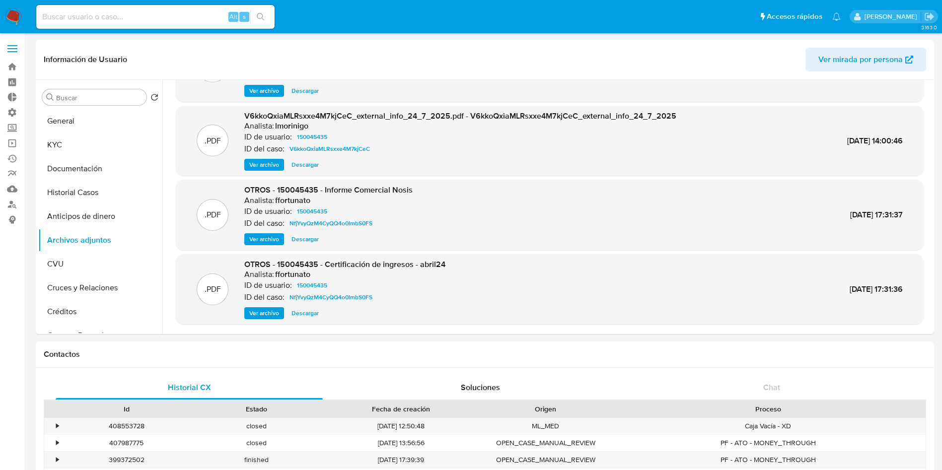
scroll to position [74, 0]
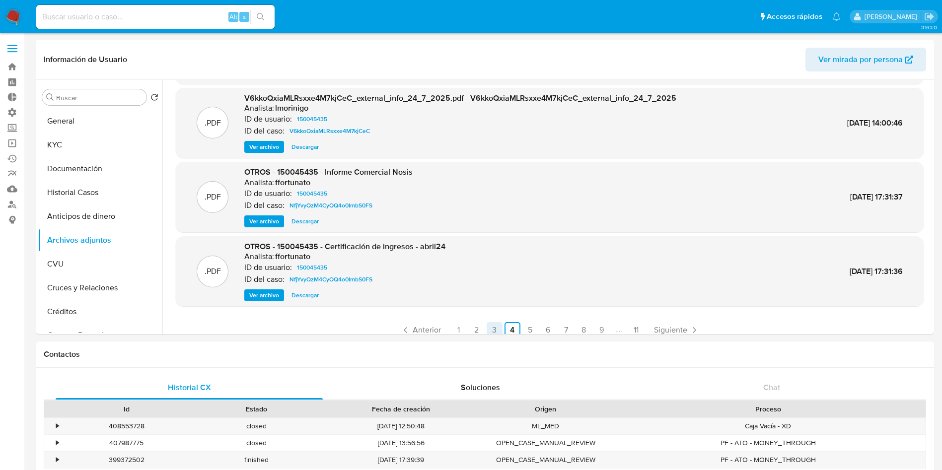
click at [498, 329] on link "3" at bounding box center [495, 330] width 16 height 16
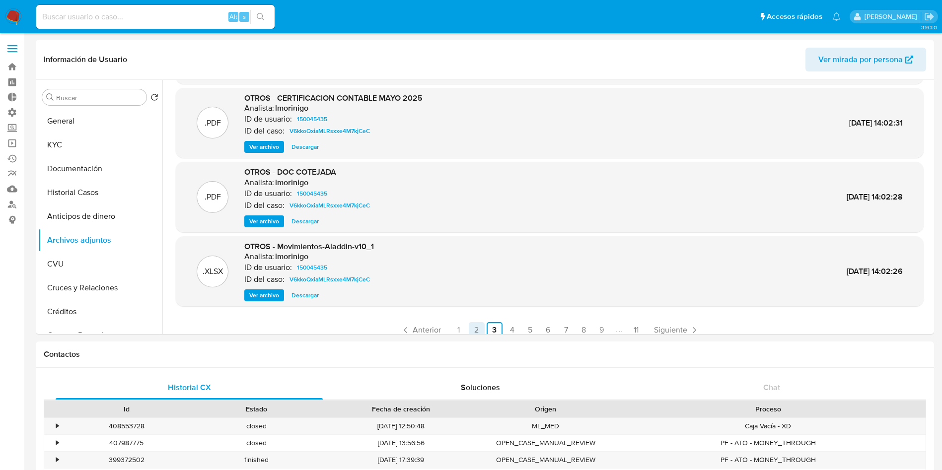
click at [479, 326] on link "2" at bounding box center [477, 330] width 16 height 16
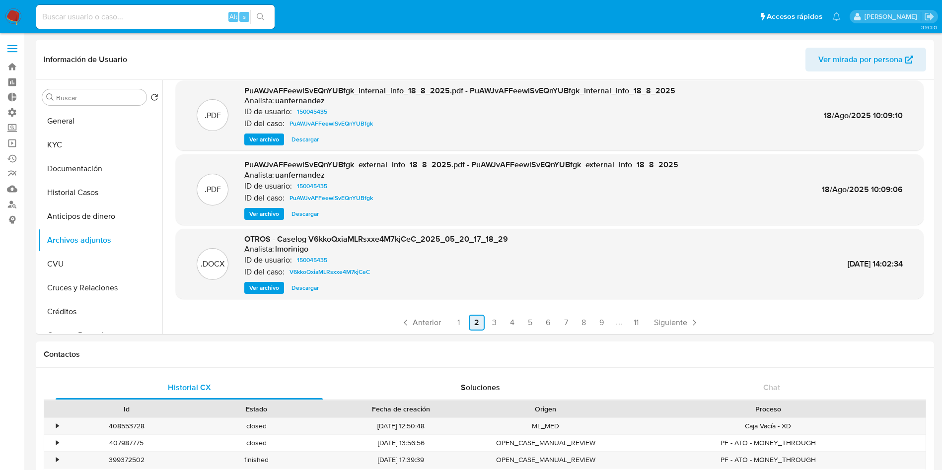
scroll to position [83, 0]
click at [461, 316] on link "1" at bounding box center [459, 321] width 16 height 16
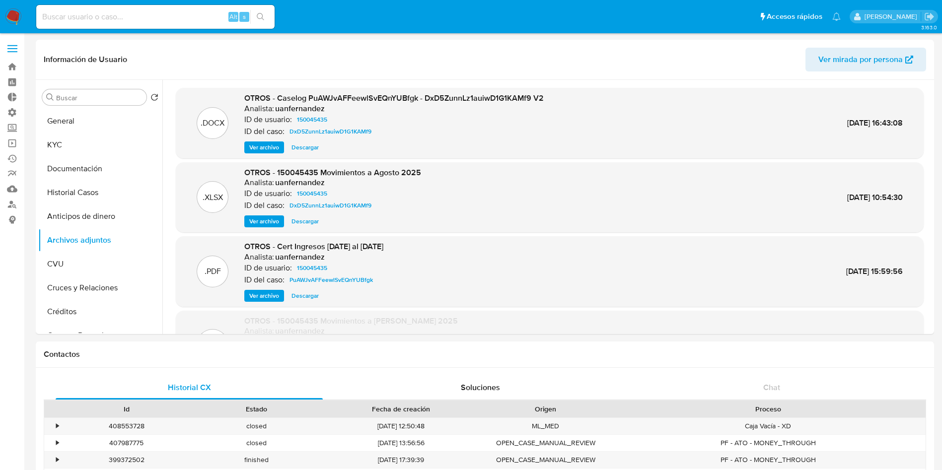
scroll to position [82, 0]
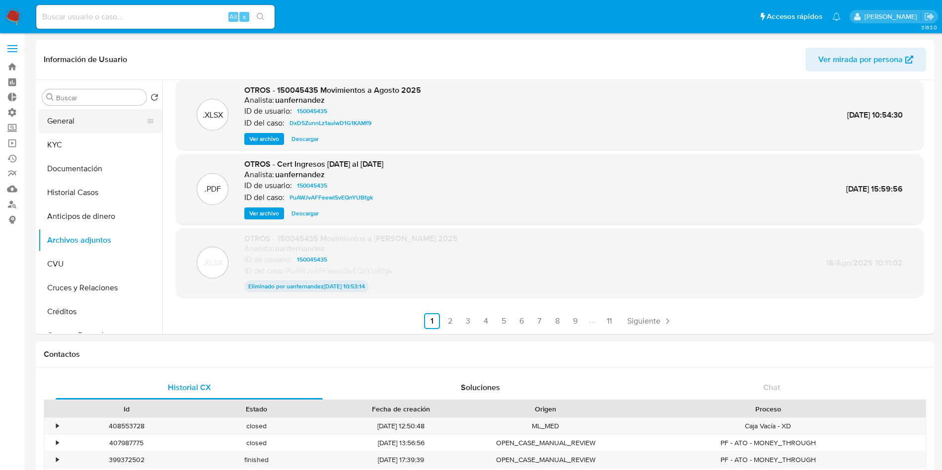
click at [67, 117] on button "General" at bounding box center [96, 121] width 116 height 24
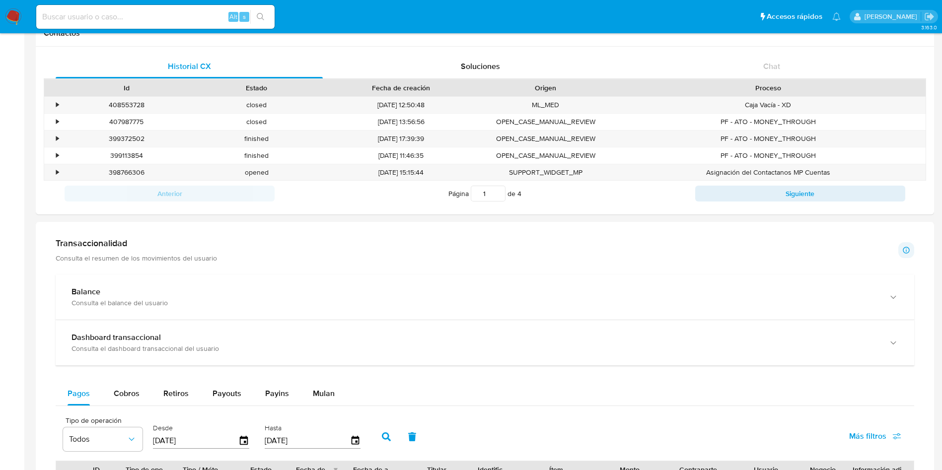
scroll to position [0, 0]
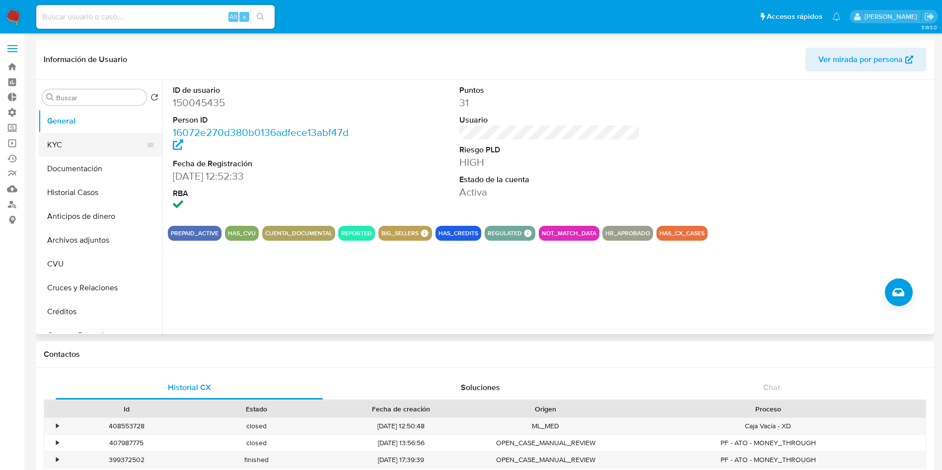
click at [80, 139] on button "KYC" at bounding box center [96, 145] width 116 height 24
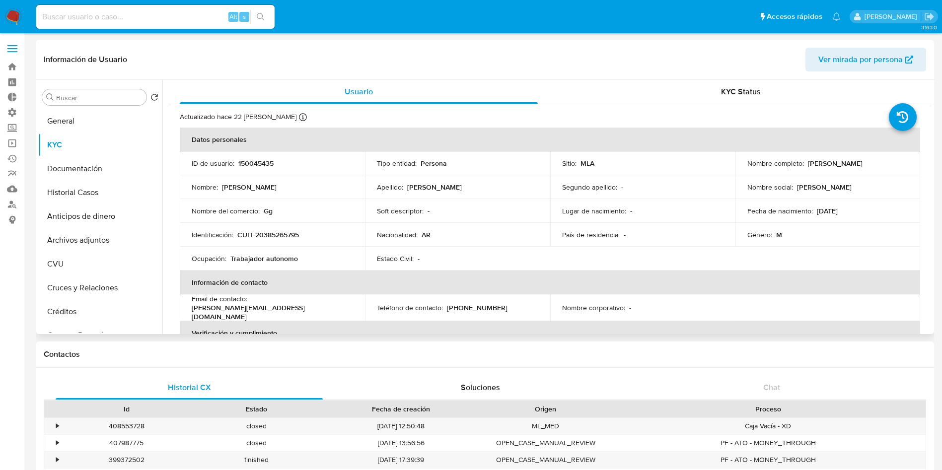
click at [274, 233] on p "CUIT 20385265795" at bounding box center [268, 234] width 62 height 9
copy p "20385265795"
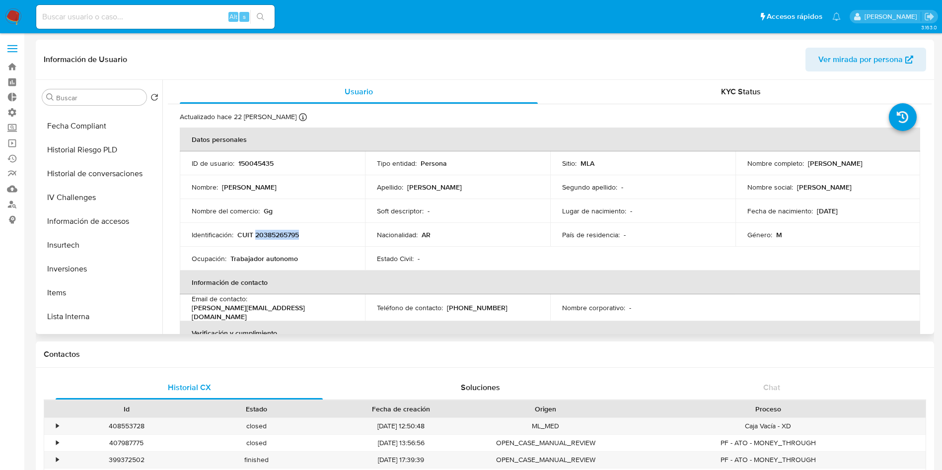
scroll to position [521, 0]
click at [101, 288] on button "Aprobadores" at bounding box center [96, 291] width 116 height 24
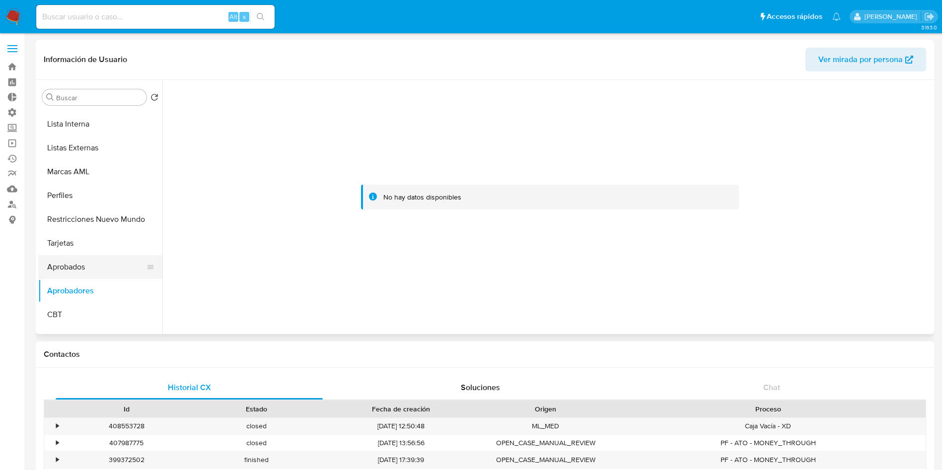
click at [89, 272] on button "Aprobados" at bounding box center [96, 267] width 116 height 24
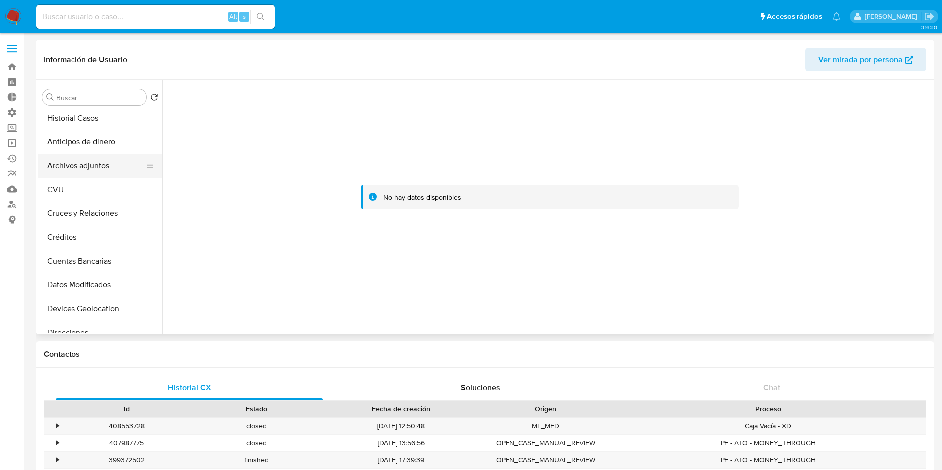
scroll to position [0, 0]
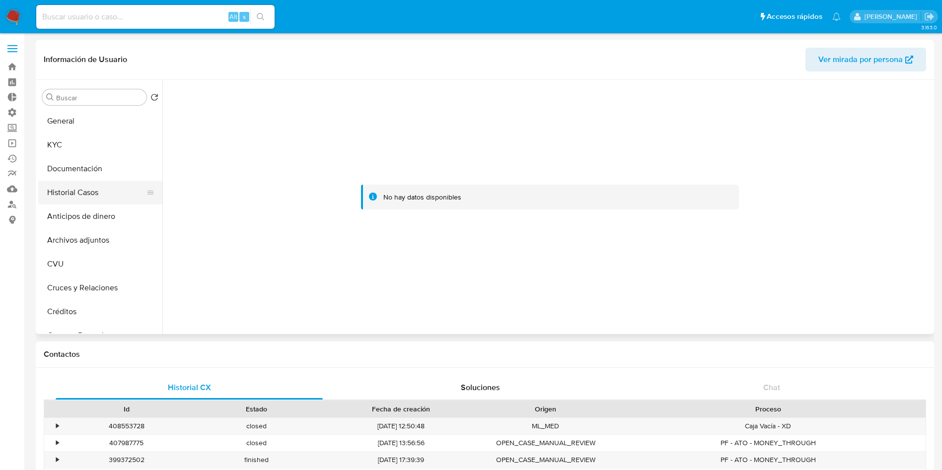
click at [83, 196] on button "Historial Casos" at bounding box center [96, 193] width 116 height 24
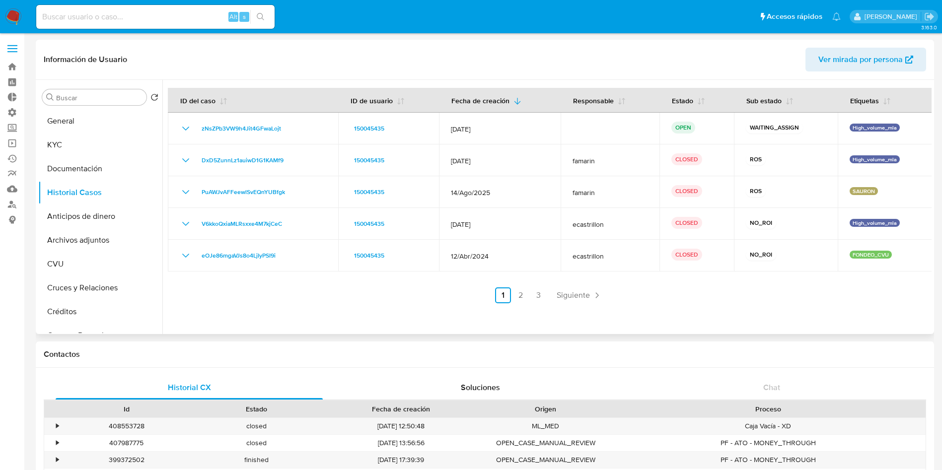
drag, startPoint x: 394, startPoint y: 332, endPoint x: 394, endPoint y: 292, distance: 39.2
click at [394, 331] on div at bounding box center [546, 207] width 769 height 254
click at [109, 18] on input at bounding box center [155, 16] width 238 height 13
paste input "vQ9ZC0CX5b6lT4QcW3zvugAT"
type input "vQ9ZC0CX5b6lT4QcW3zvugAT"
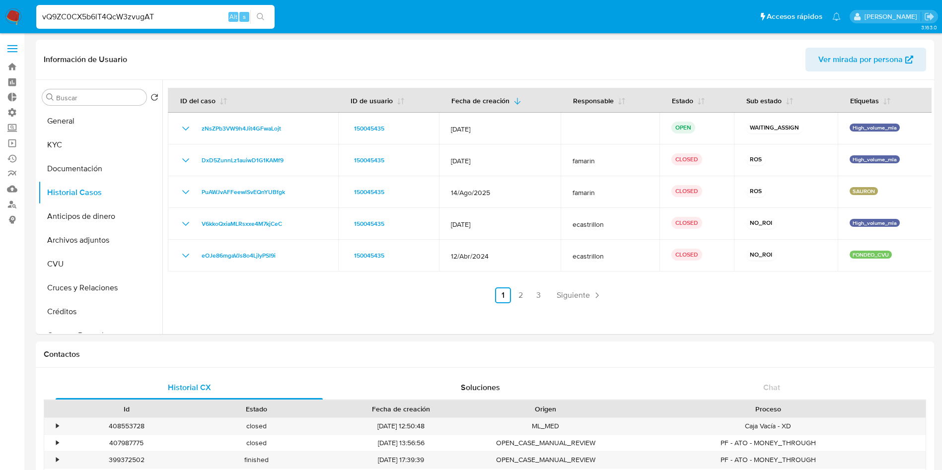
click at [268, 18] on button "search-icon" at bounding box center [260, 17] width 20 height 14
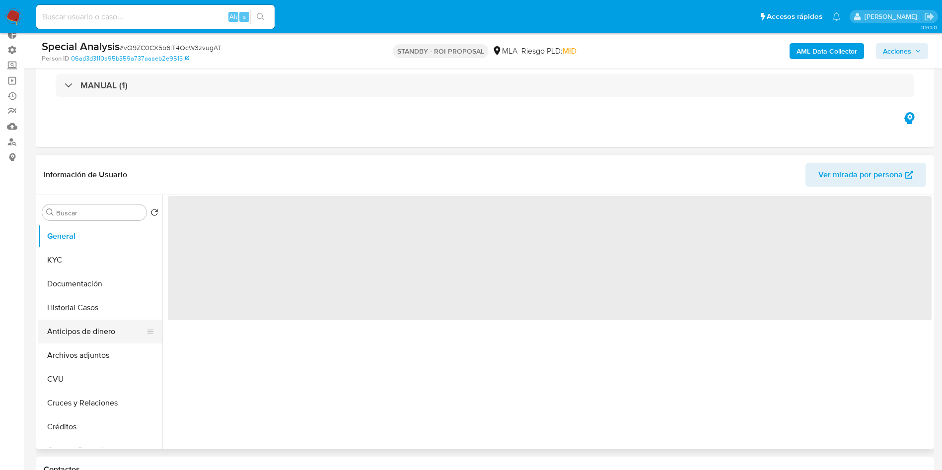
scroll to position [149, 0]
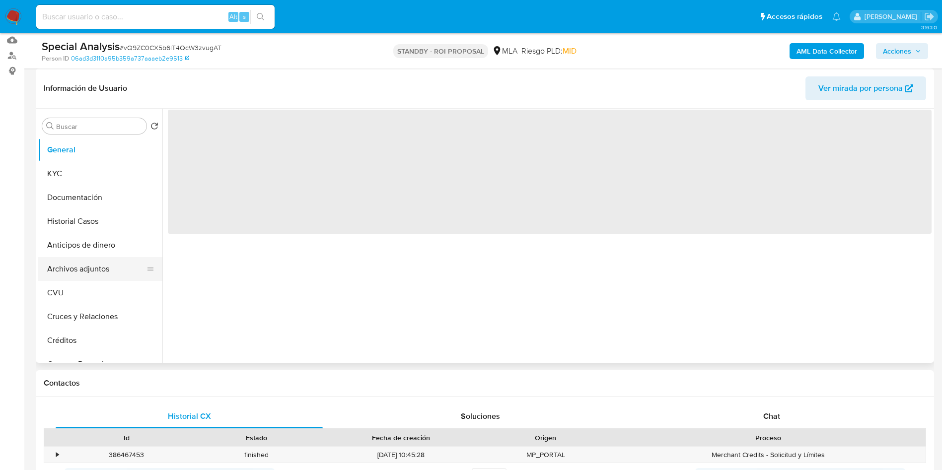
select select "10"
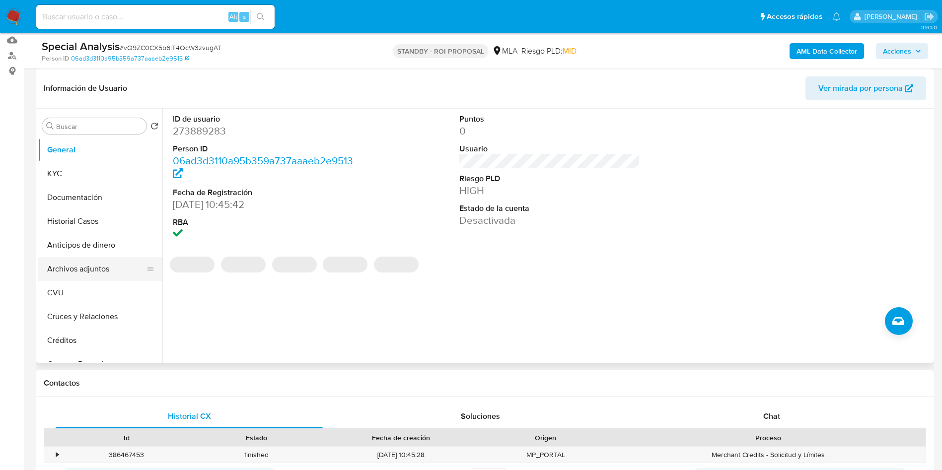
click at [103, 270] on button "Archivos adjuntos" at bounding box center [96, 269] width 116 height 24
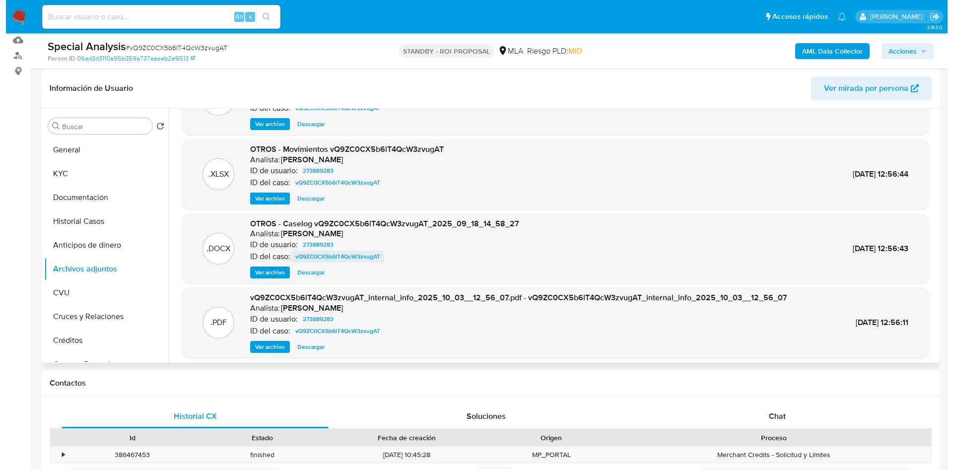
scroll to position [74, 0]
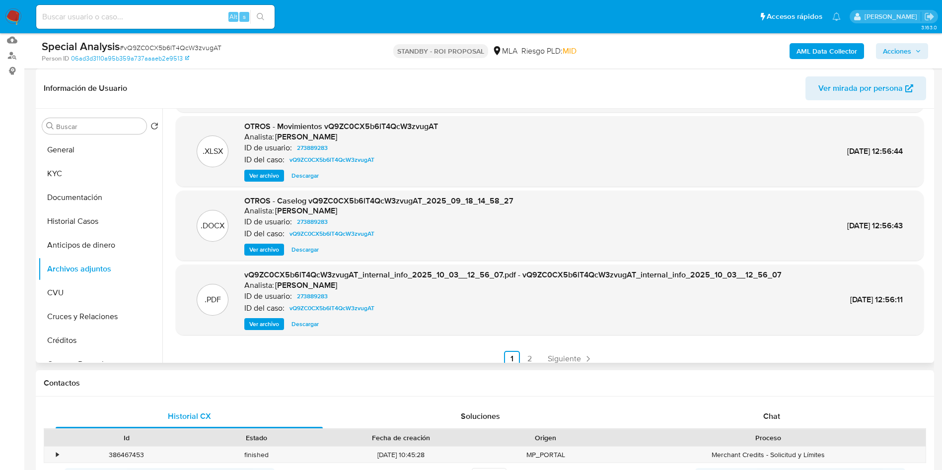
click at [273, 250] on span "Ver archivo" at bounding box center [264, 250] width 30 height 10
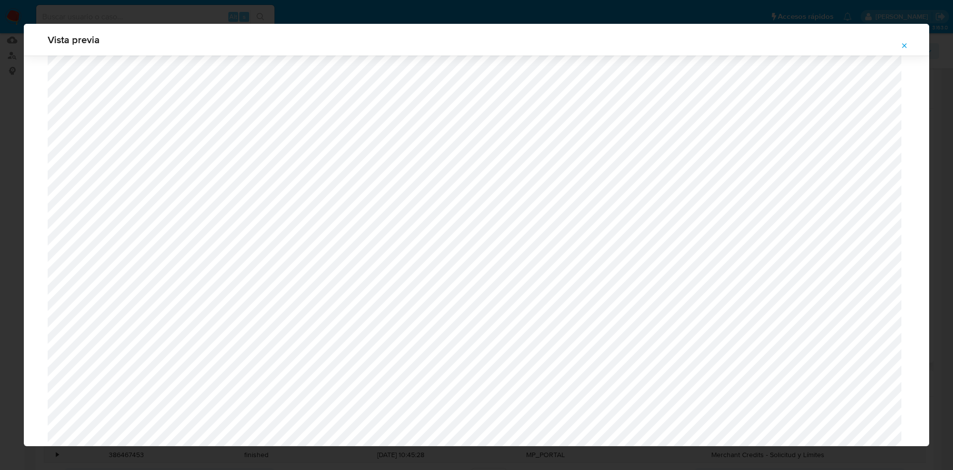
scroll to position [427, 0]
click at [903, 45] on icon "Attachment preview" at bounding box center [905, 46] width 8 height 8
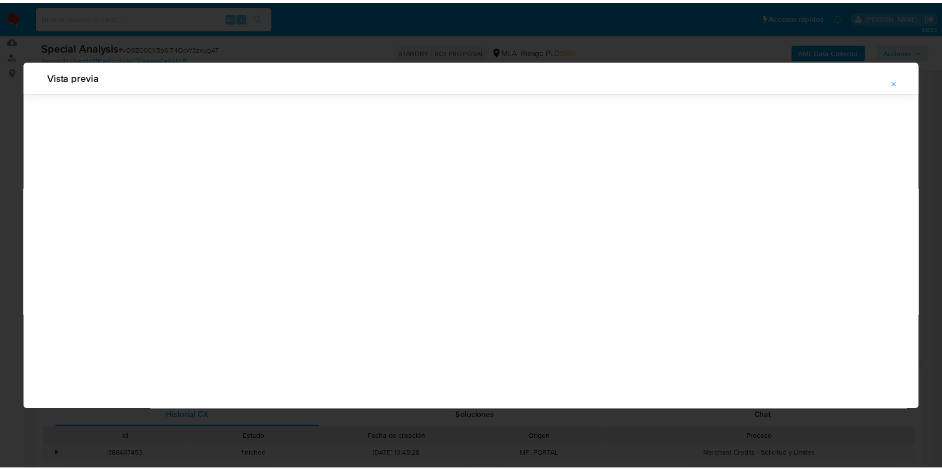
scroll to position [0, 0]
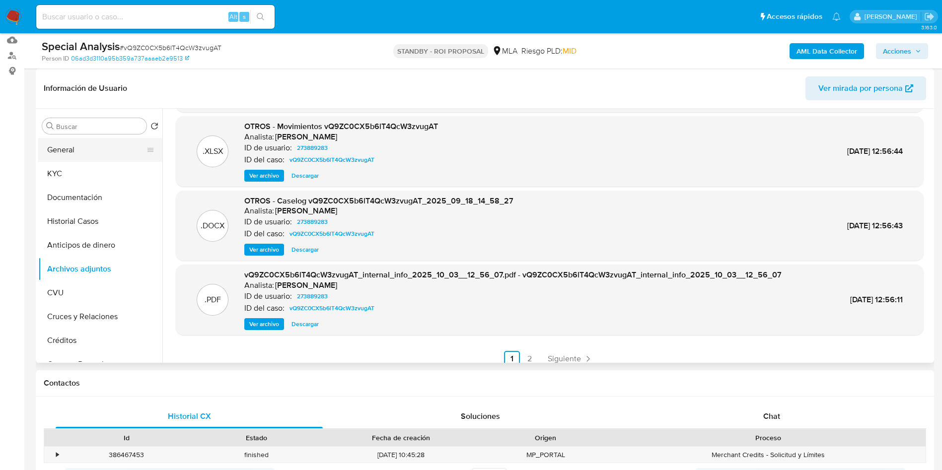
click at [76, 154] on button "General" at bounding box center [96, 150] width 116 height 24
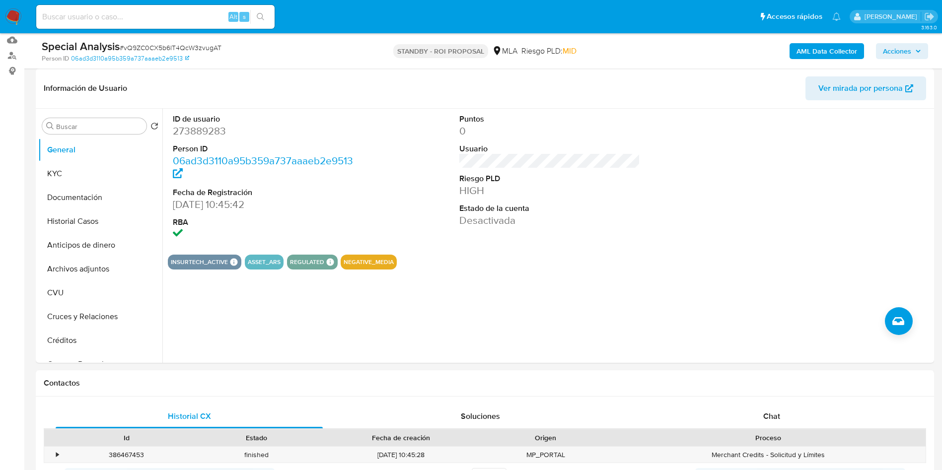
click at [507, 186] on dd "HIGH" at bounding box center [549, 191] width 181 height 14
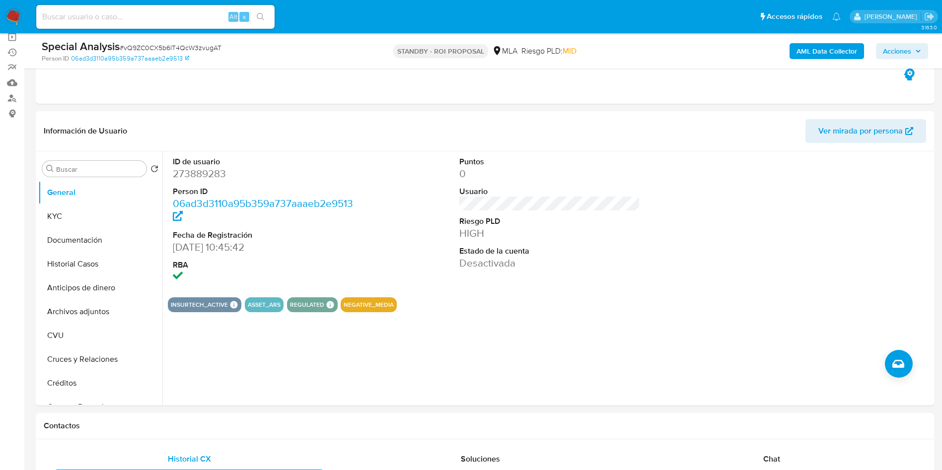
scroll to position [74, 0]
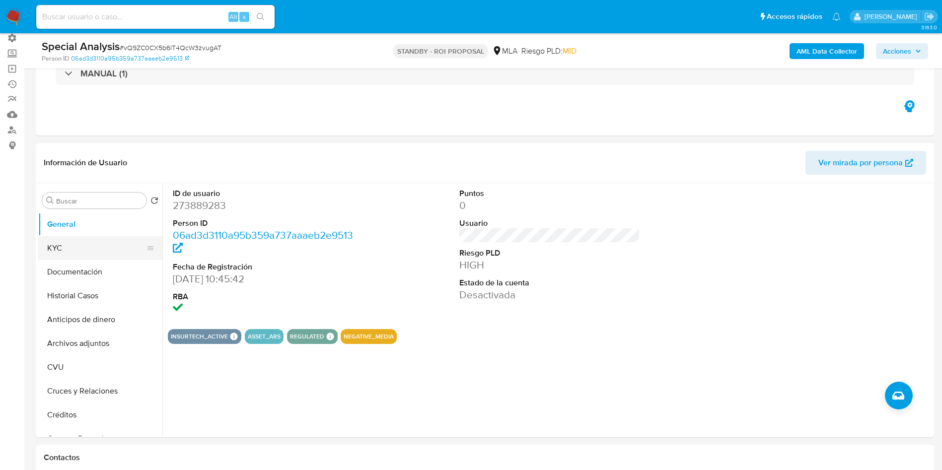
click at [67, 246] on button "KYC" at bounding box center [96, 248] width 116 height 24
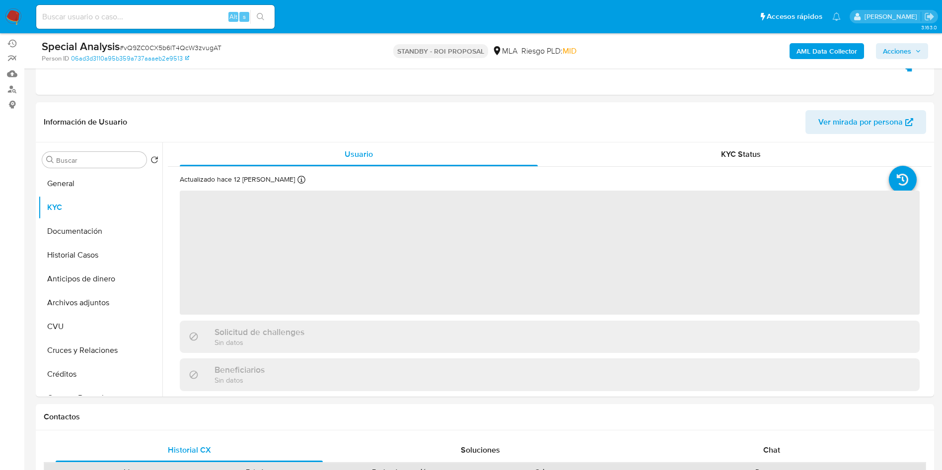
scroll to position [149, 0]
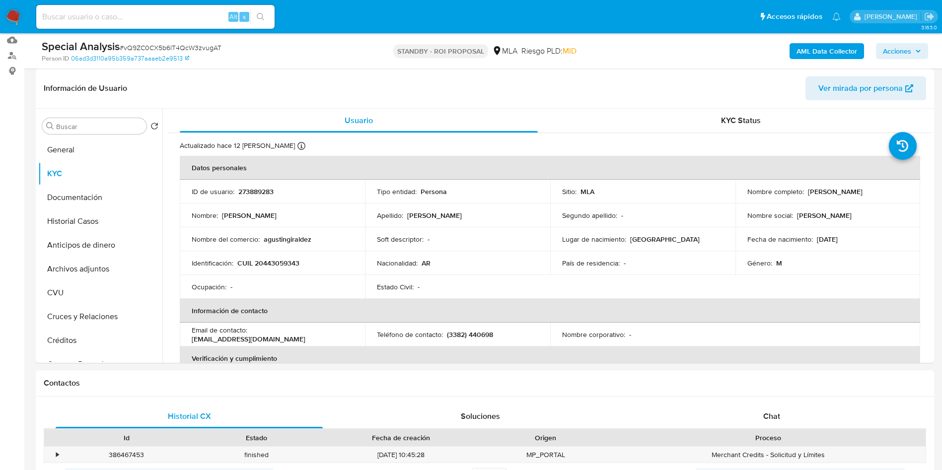
click at [286, 266] on p "CUIL 20443059343" at bounding box center [268, 263] width 62 height 9
copy p "20443059343"
click at [465, 233] on td "Soft descriptor : -" at bounding box center [457, 239] width 185 height 24
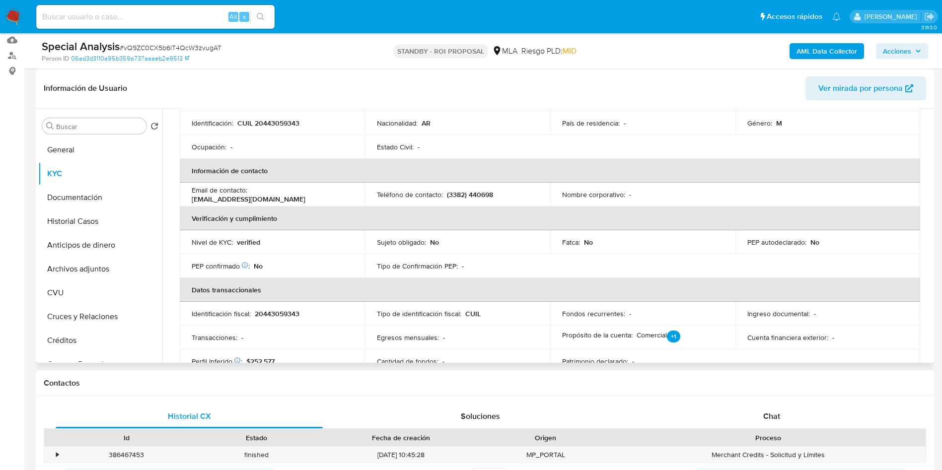
scroll to position [0, 0]
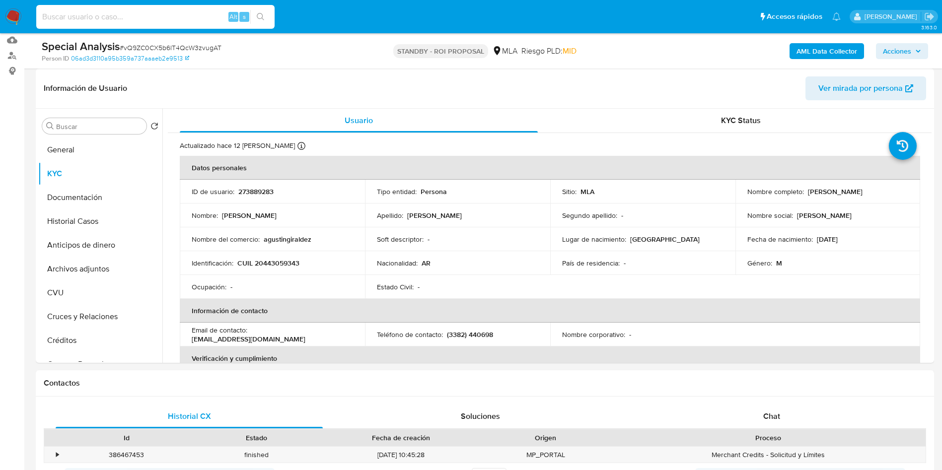
click at [142, 13] on input at bounding box center [155, 16] width 238 height 13
paste input "nnj2K5Dq1KeeKxRLsH2JPm7W"
type input "nnj2K5Dq1KeeKxRLsH2JPm7W"
click at [262, 16] on icon "search-icon" at bounding box center [261, 17] width 8 height 8
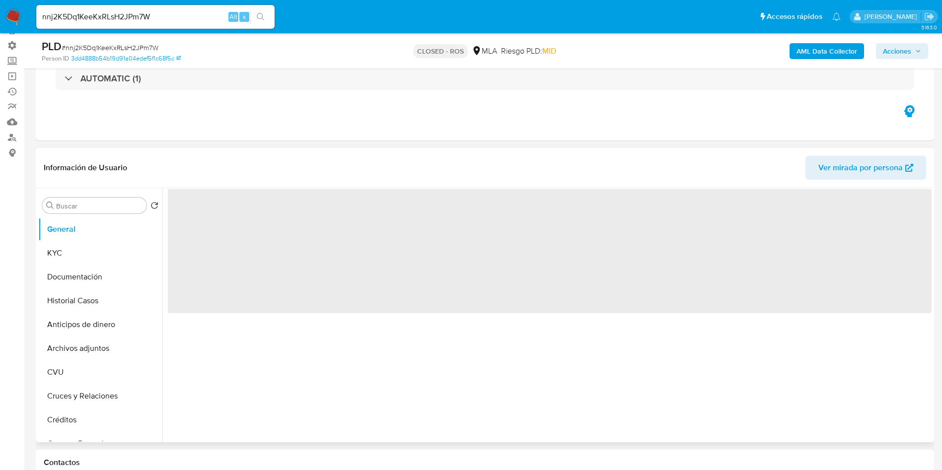
select select "10"
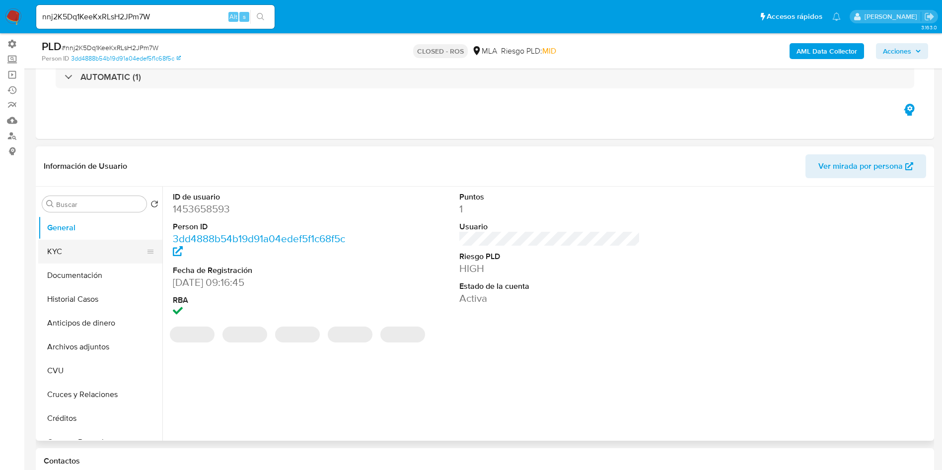
click at [70, 247] on button "KYC" at bounding box center [96, 252] width 116 height 24
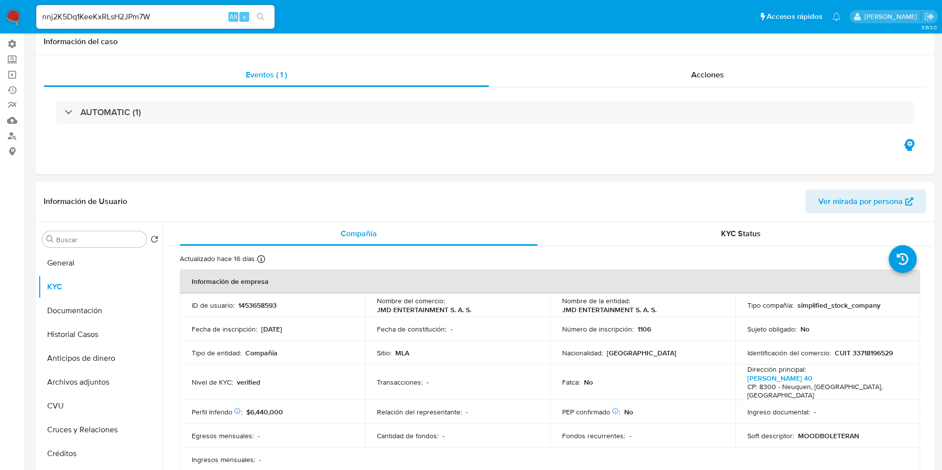
scroll to position [0, 0]
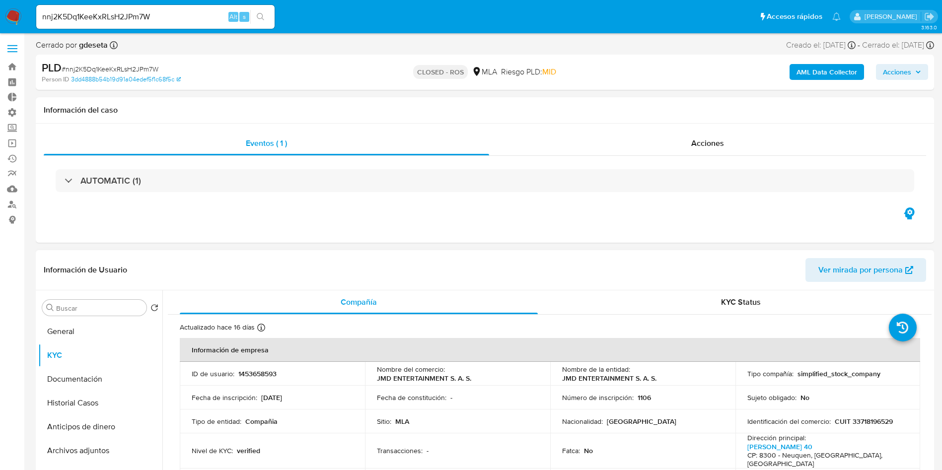
click at [680, 148] on div "Acciones" at bounding box center [707, 144] width 437 height 24
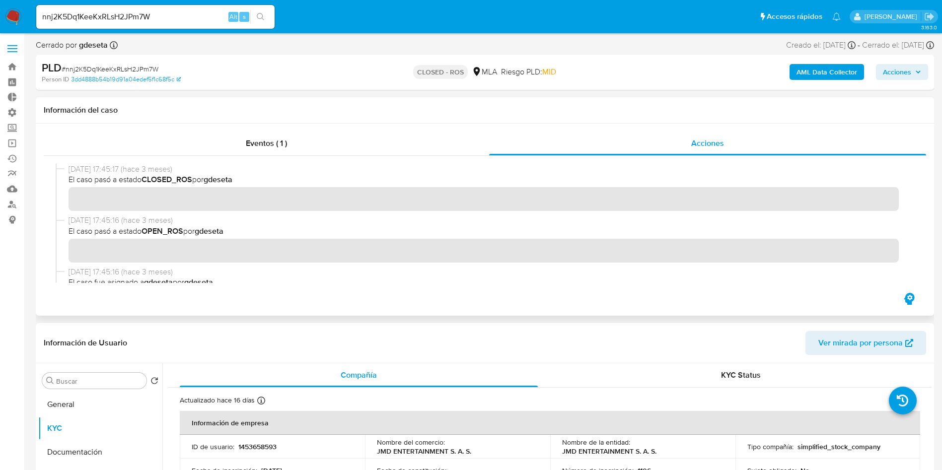
scroll to position [1001, 0]
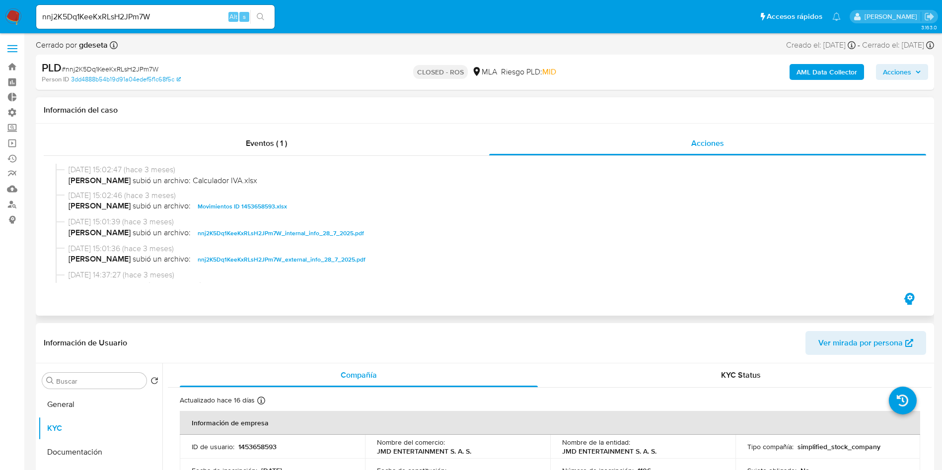
click at [229, 202] on span "Movimientos ID 1453658593.xlsx" at bounding box center [242, 207] width 89 height 12
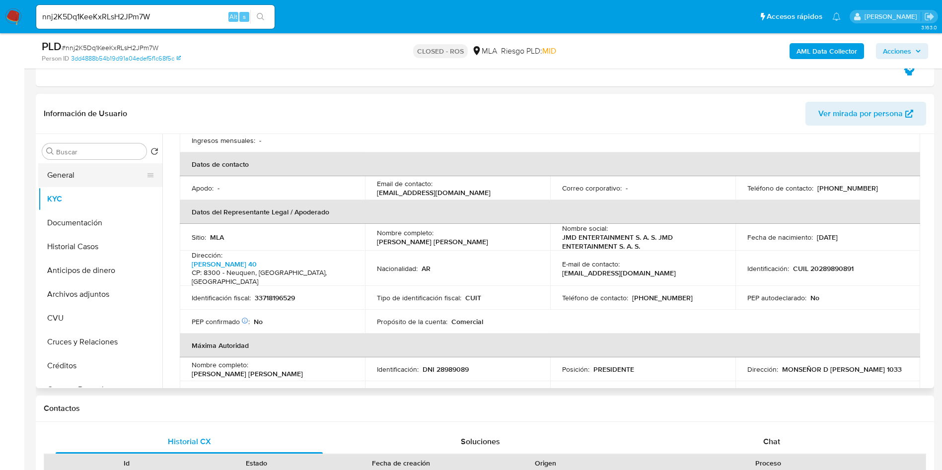
scroll to position [132, 0]
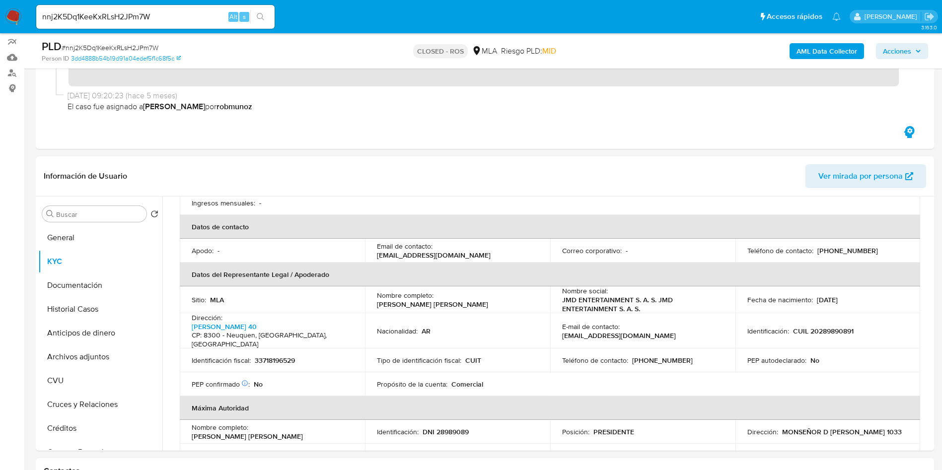
click at [14, 18] on img at bounding box center [13, 16] width 17 height 17
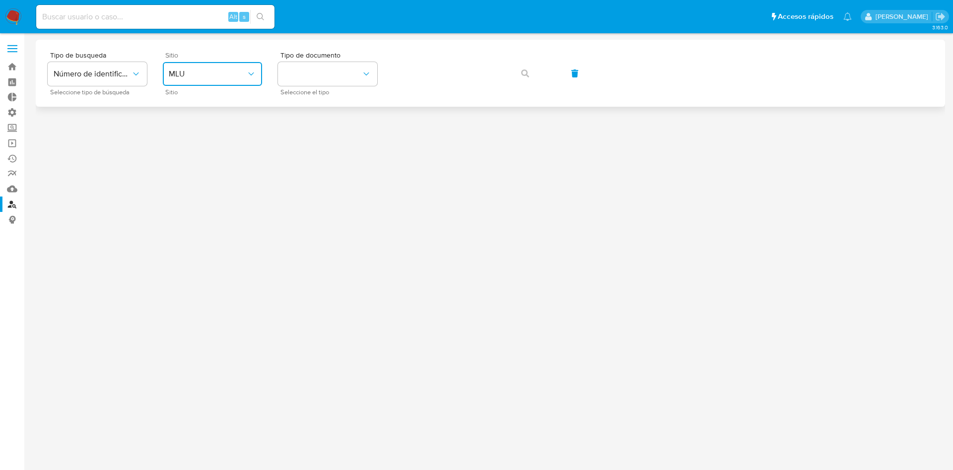
click at [217, 72] on span "MLU" at bounding box center [207, 74] width 77 height 10
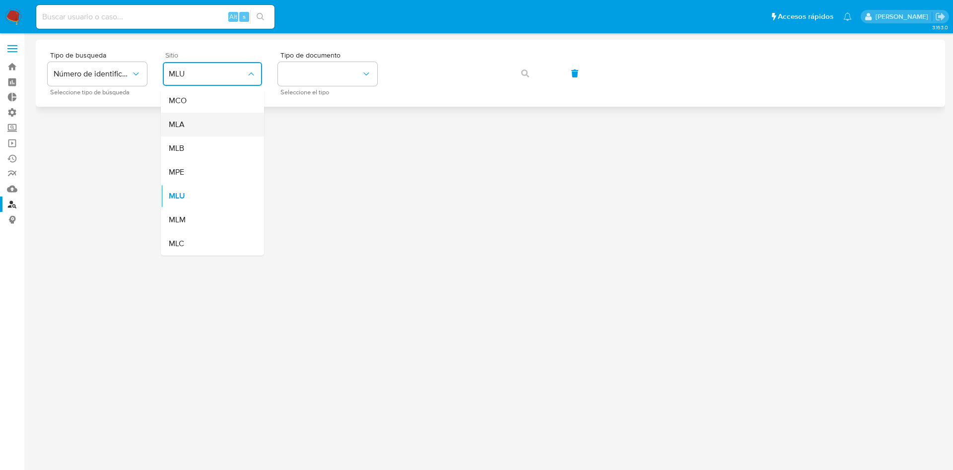
click at [195, 131] on div "MLA" at bounding box center [209, 125] width 81 height 24
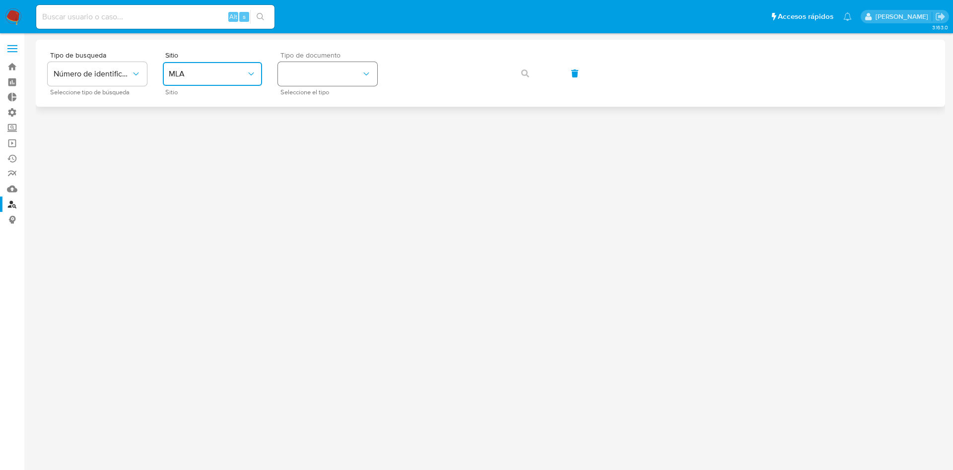
click at [303, 74] on button "identificationType" at bounding box center [327, 74] width 99 height 24
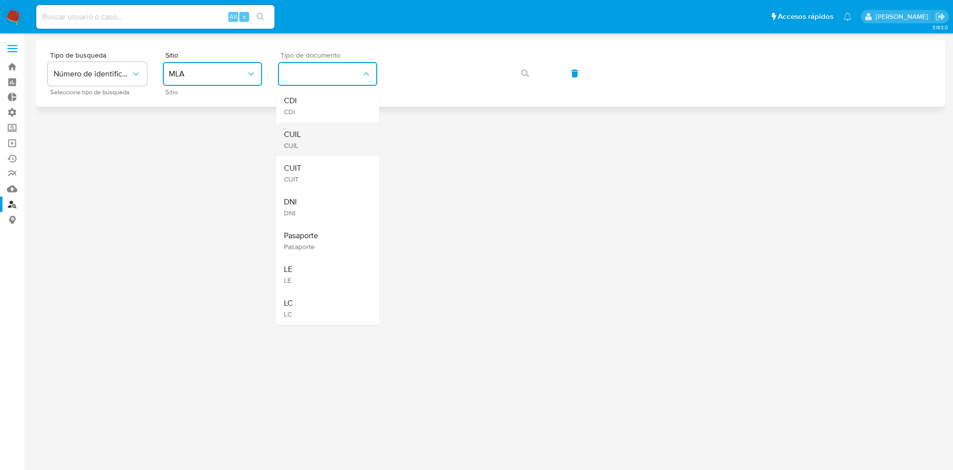
click at [308, 140] on div "CUIL CUIL" at bounding box center [324, 140] width 81 height 34
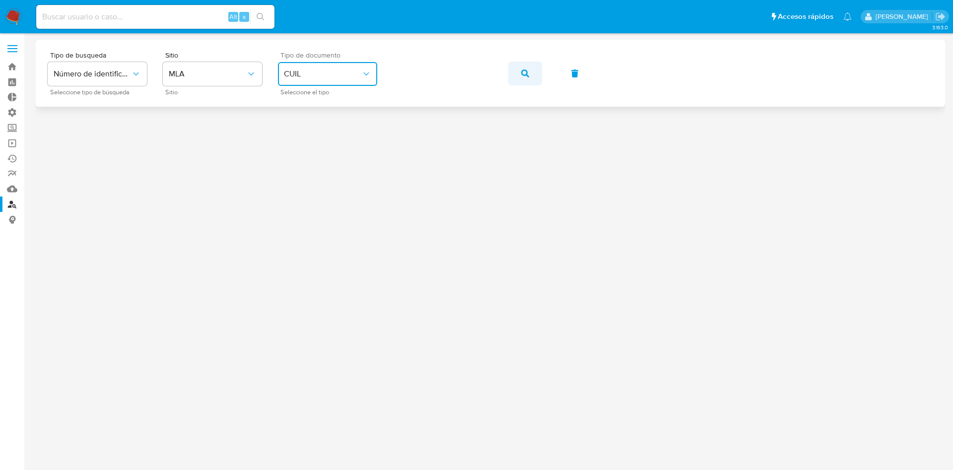
click at [532, 71] on button "button" at bounding box center [525, 74] width 34 height 24
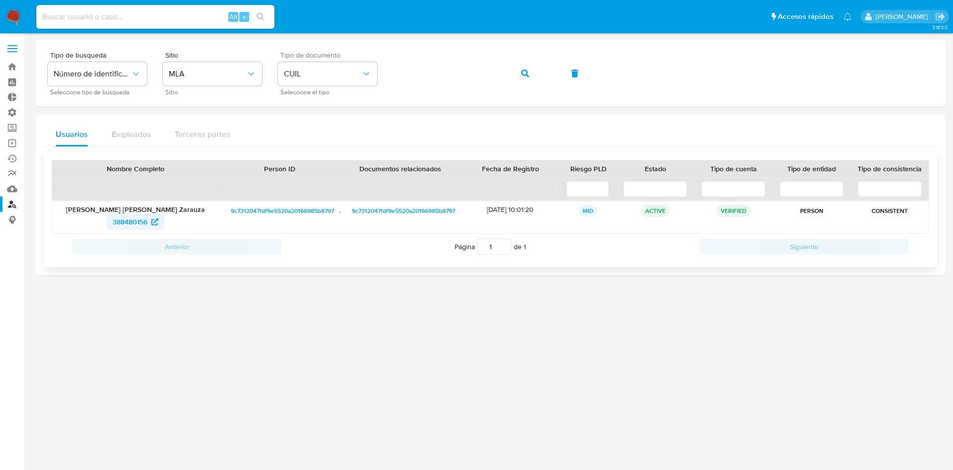
click at [126, 222] on span "388480156" at bounding box center [130, 222] width 35 height 16
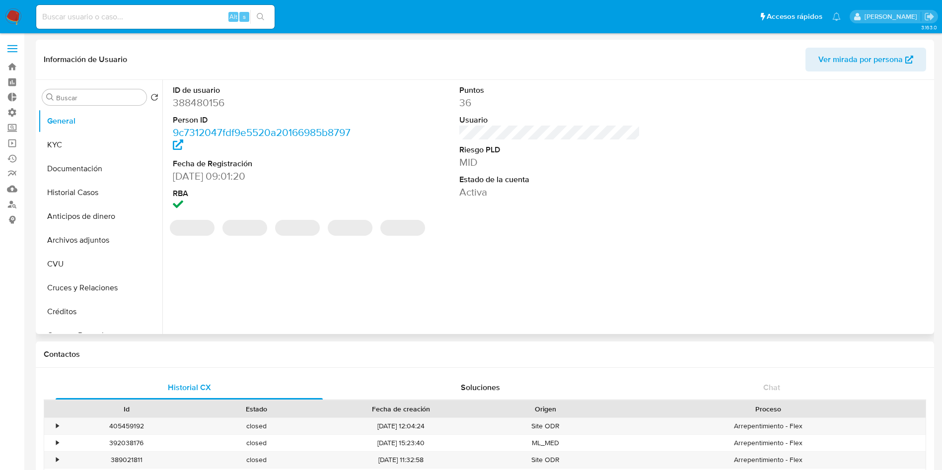
select select "10"
click at [65, 196] on button "Historial Casos" at bounding box center [96, 193] width 116 height 24
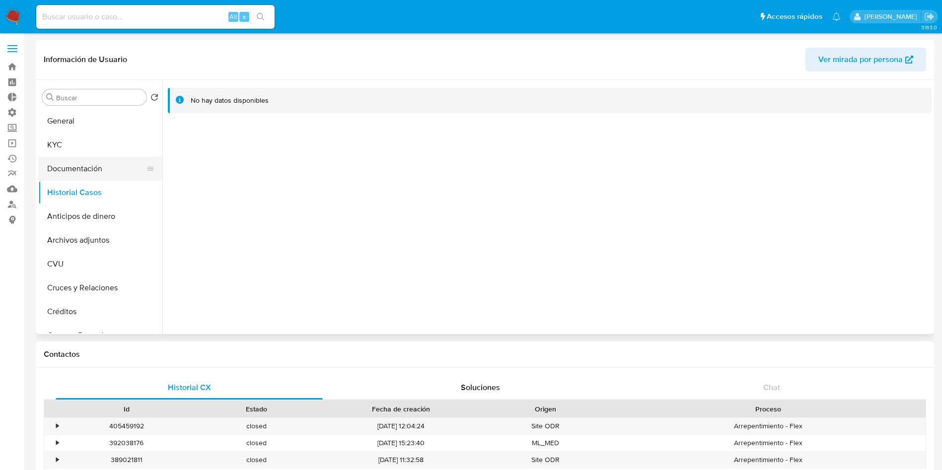
click at [96, 162] on button "Documentación" at bounding box center [96, 169] width 116 height 24
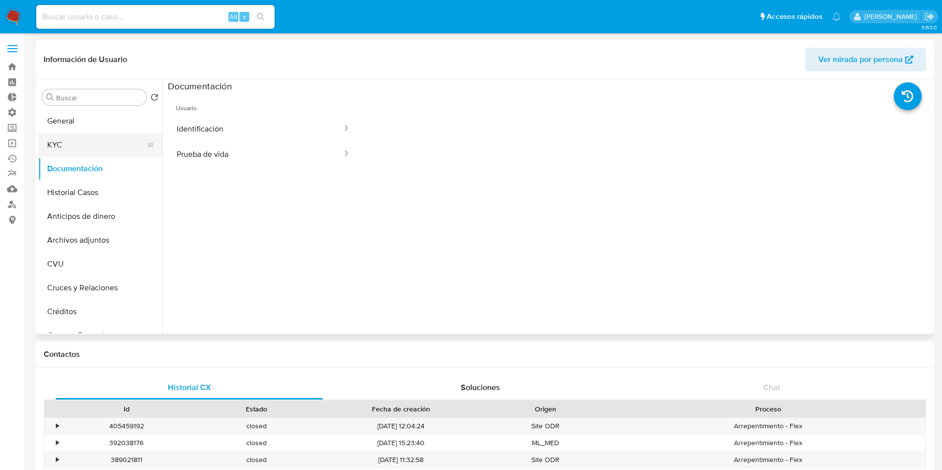
click at [85, 147] on button "KYC" at bounding box center [96, 145] width 116 height 24
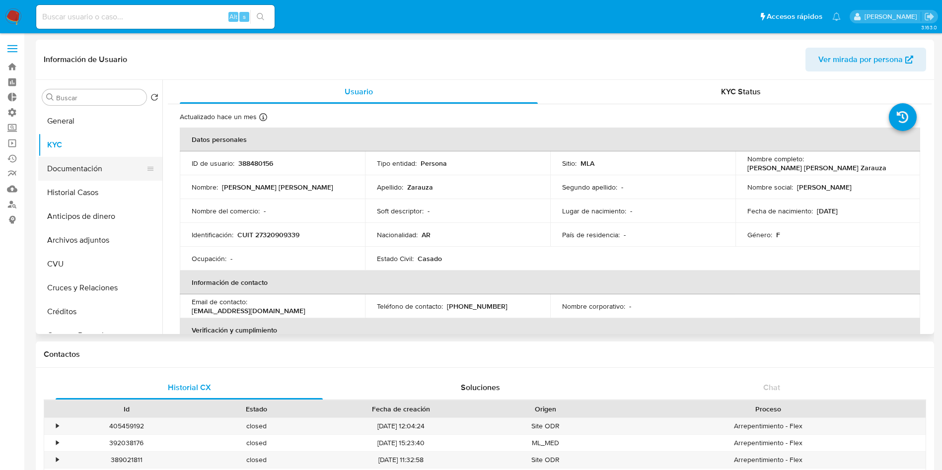
click at [100, 173] on button "Documentación" at bounding box center [96, 169] width 116 height 24
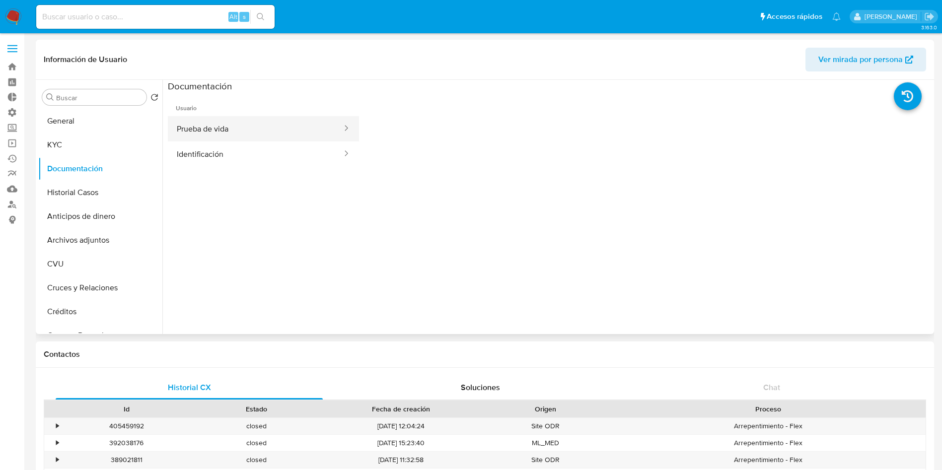
click at [253, 136] on button "Prueba de vida" at bounding box center [255, 128] width 175 height 25
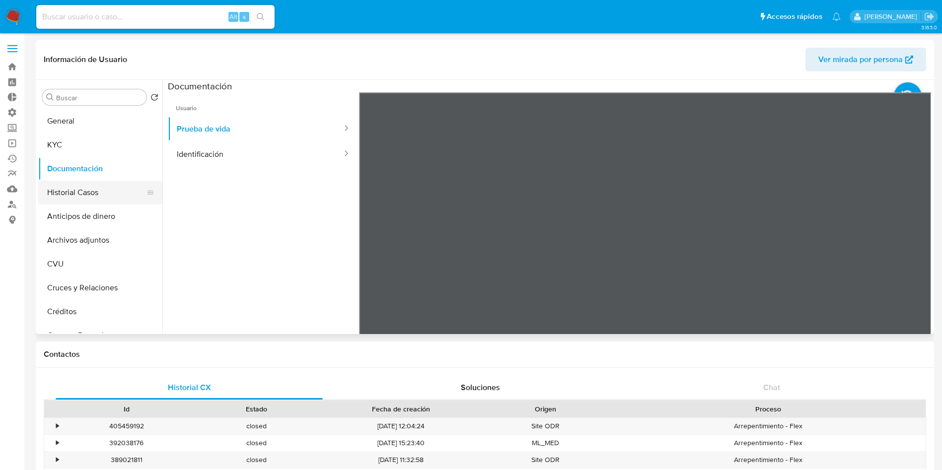
click at [90, 194] on button "Historial Casos" at bounding box center [96, 193] width 116 height 24
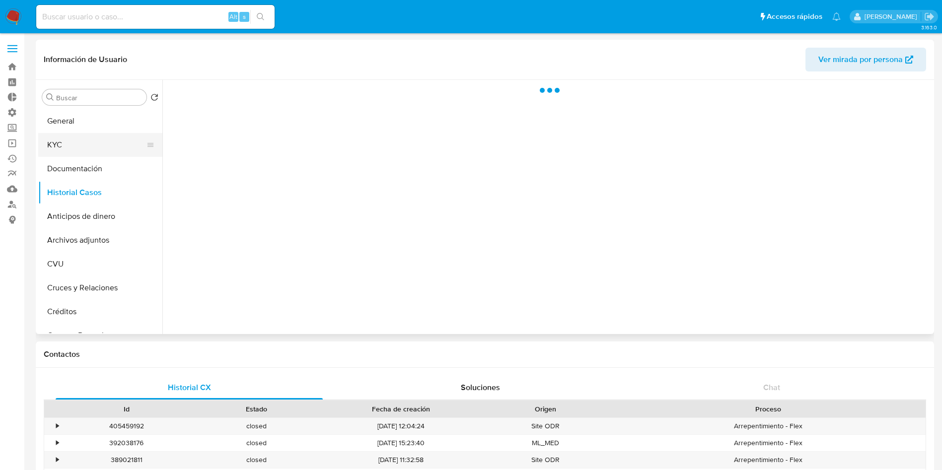
click at [98, 146] on button "KYC" at bounding box center [96, 145] width 116 height 24
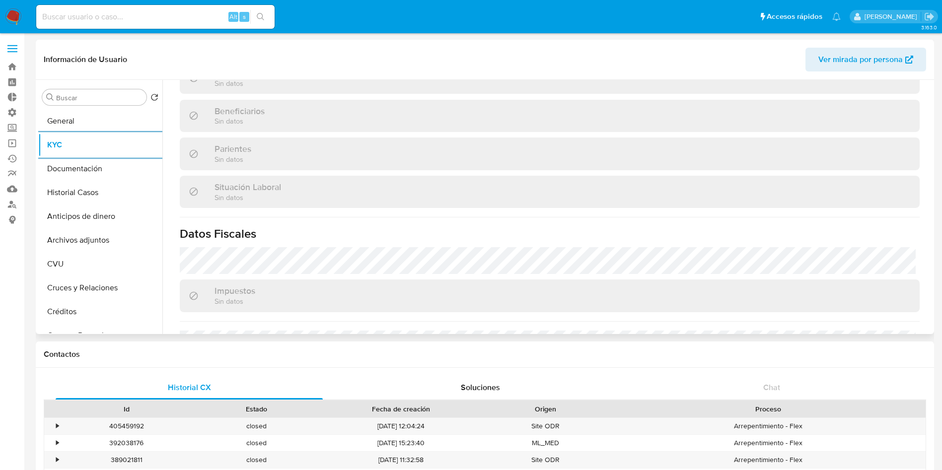
scroll to position [514, 0]
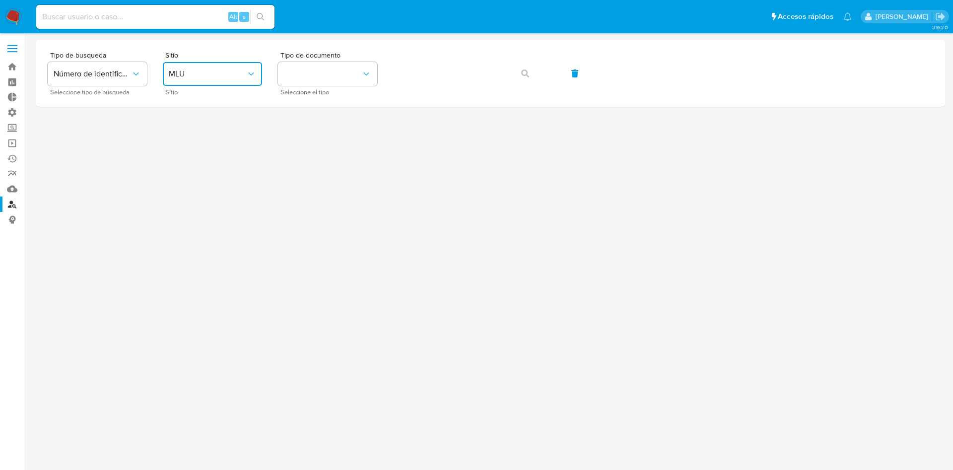
click at [237, 75] on span "MLU" at bounding box center [207, 74] width 77 height 10
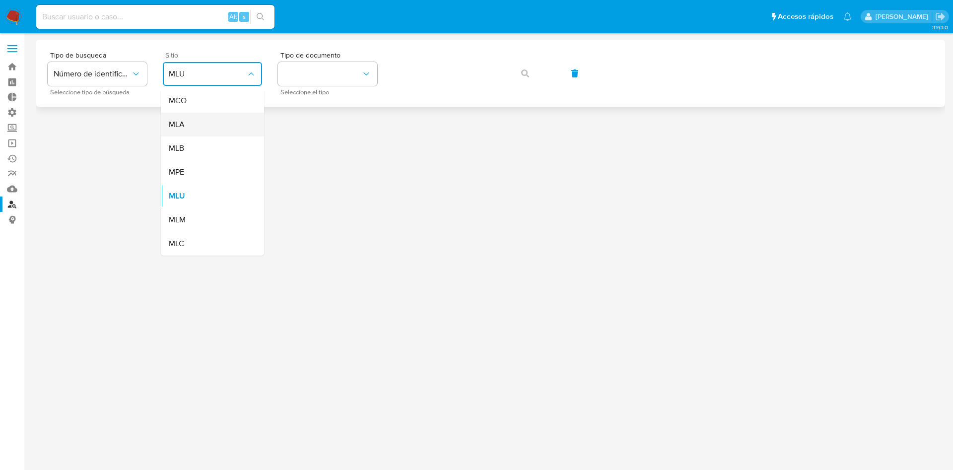
click at [199, 134] on div "MLA" at bounding box center [209, 125] width 81 height 24
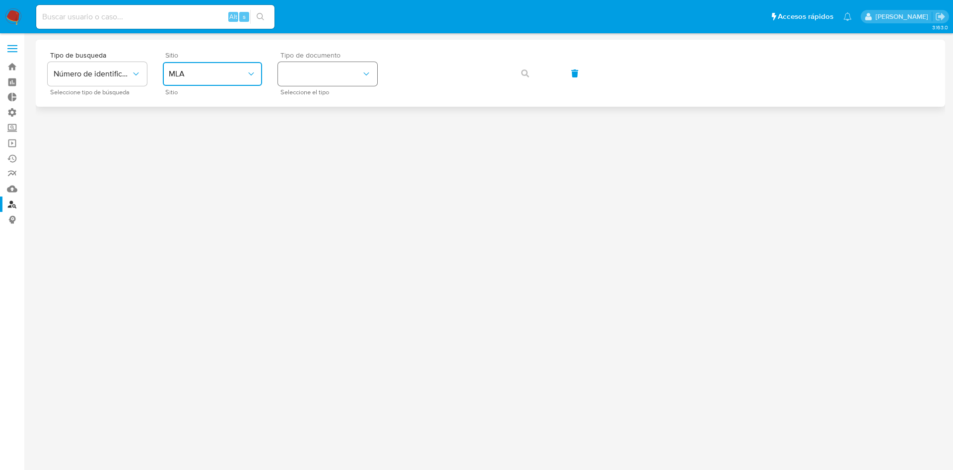
click at [319, 82] on button "identificationType" at bounding box center [327, 74] width 99 height 24
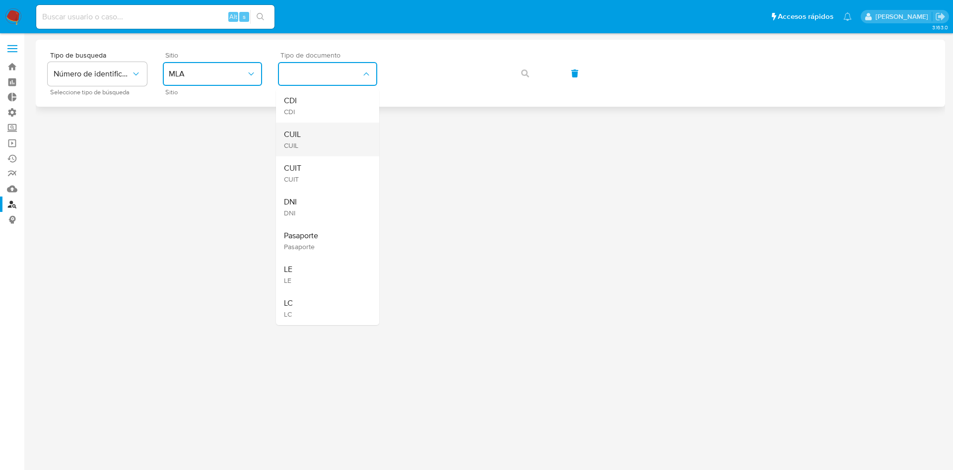
click at [306, 137] on div "CUIL CUIL" at bounding box center [324, 140] width 81 height 34
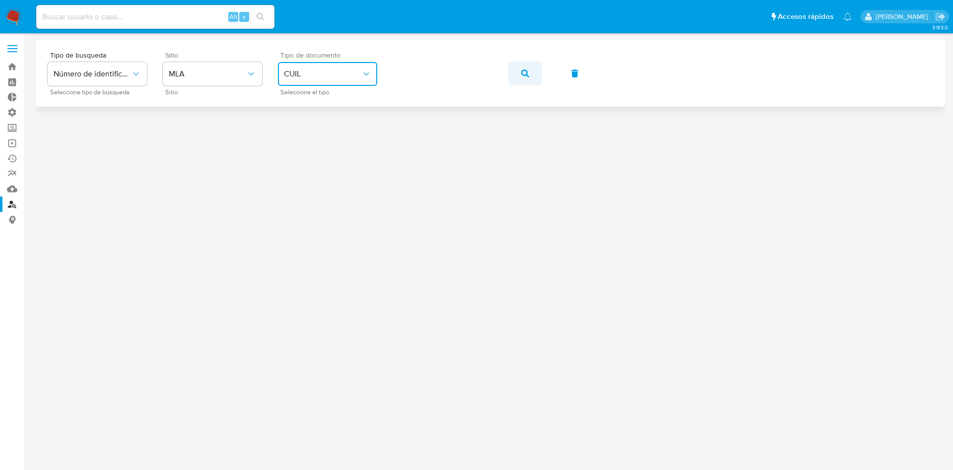
click at [524, 78] on span "button" at bounding box center [525, 74] width 8 height 22
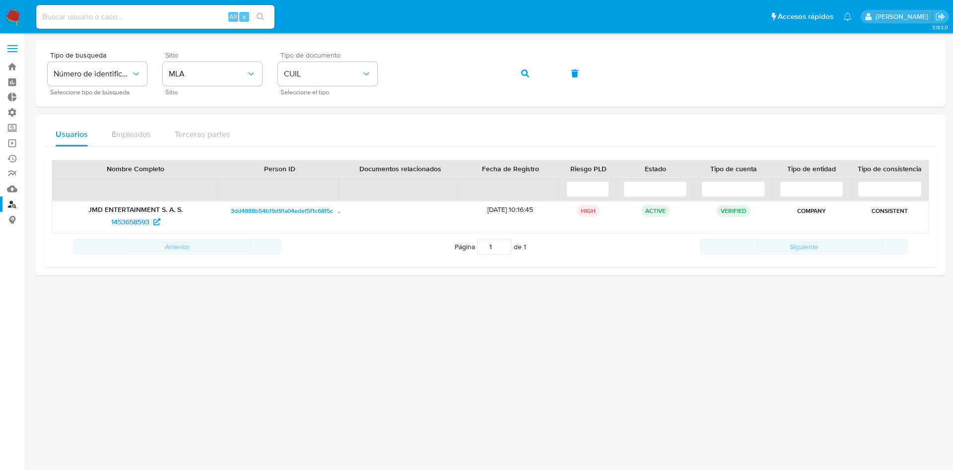
click at [336, 87] on div "Tipo de documento CUIL Seleccione el tipo" at bounding box center [327, 73] width 99 height 43
click at [340, 77] on span "CUIL" at bounding box center [322, 74] width 77 height 10
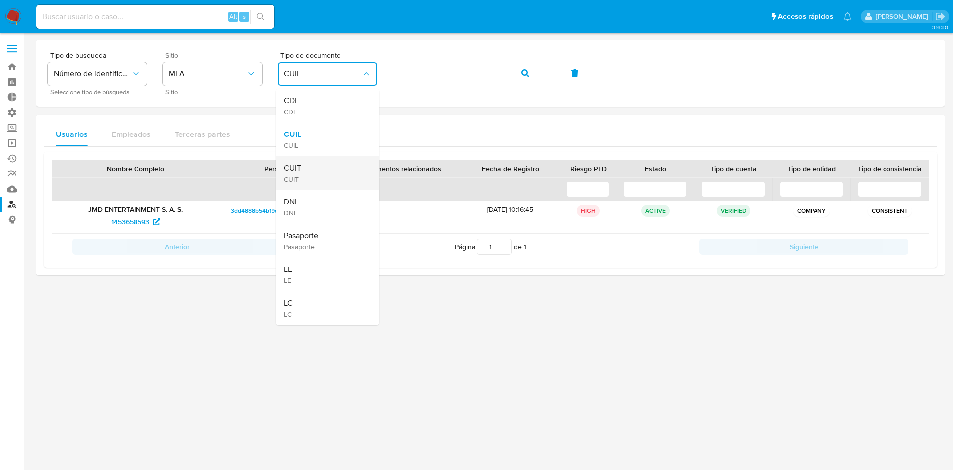
click at [314, 173] on div "CUIT CUIT" at bounding box center [324, 173] width 81 height 34
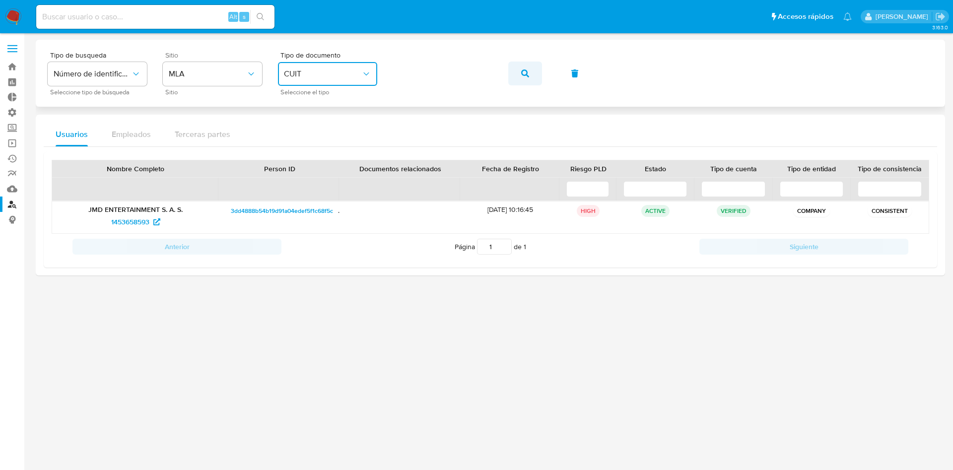
click at [534, 71] on button "button" at bounding box center [525, 74] width 34 height 24
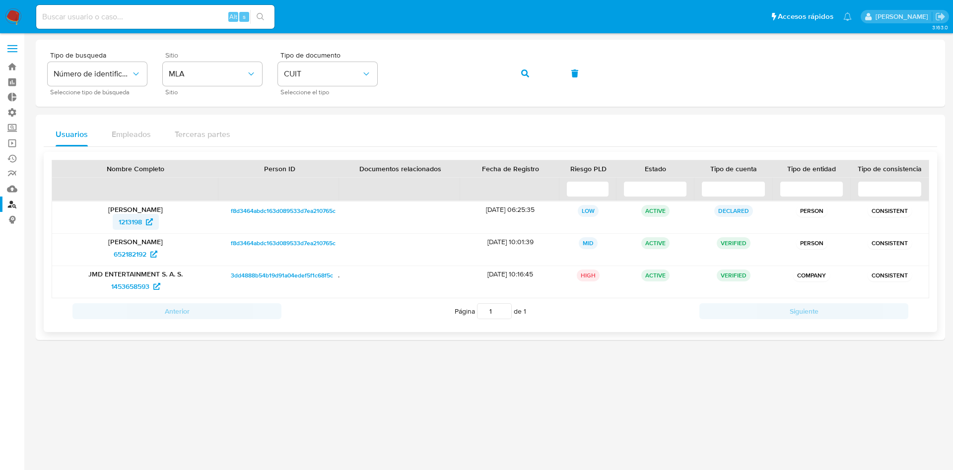
click at [132, 224] on span "1213198" at bounding box center [130, 222] width 23 height 16
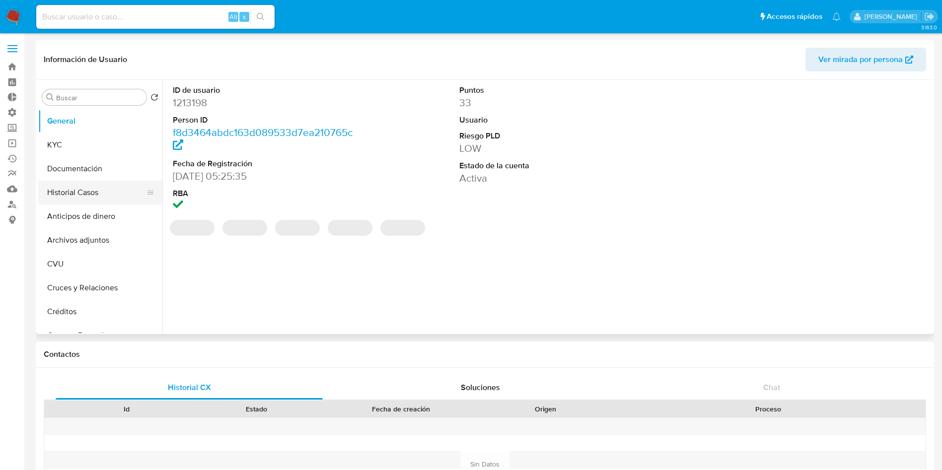
click at [92, 196] on button "Historial Casos" at bounding box center [96, 193] width 116 height 24
select select "10"
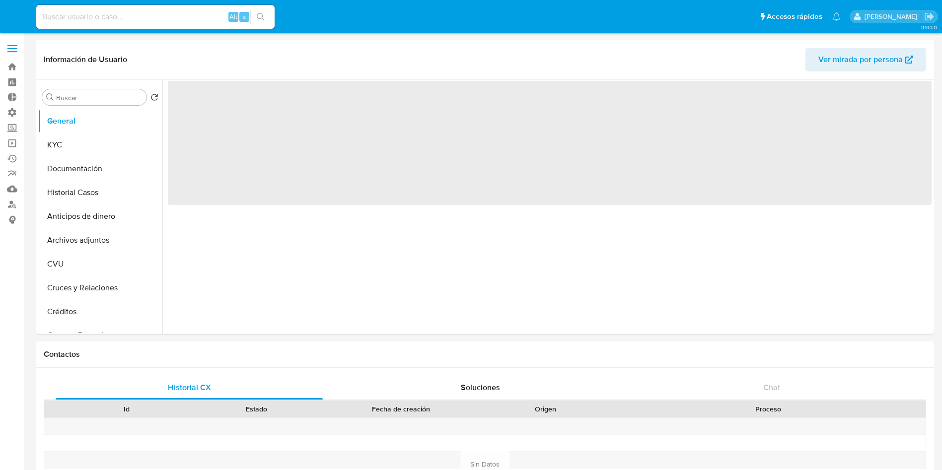
select select "10"
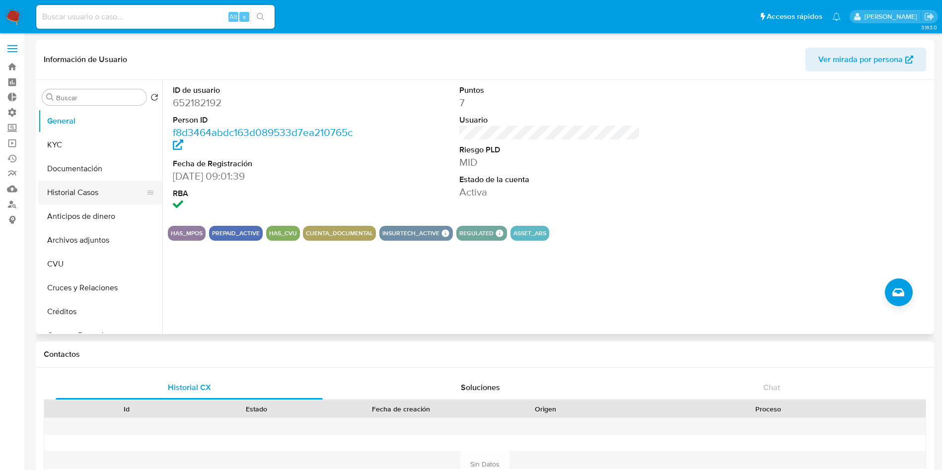
click at [90, 193] on button "Historial Casos" at bounding box center [96, 193] width 116 height 24
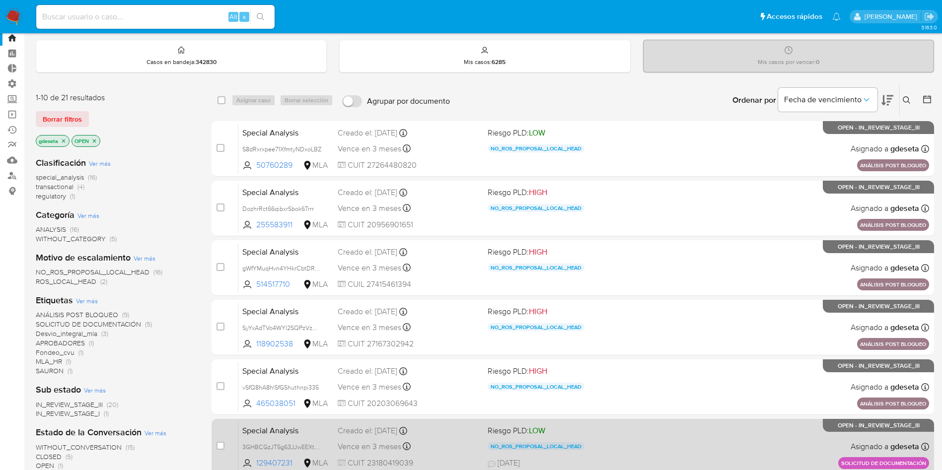
scroll to position [28, 0]
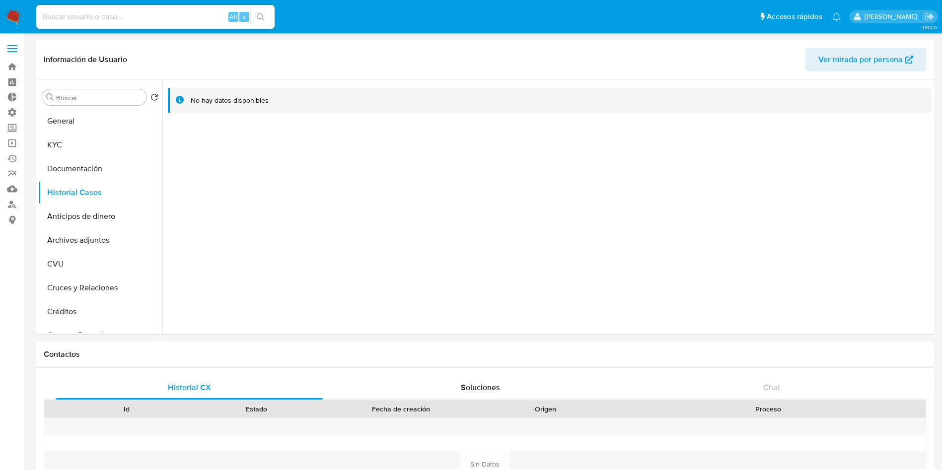
select select "10"
click at [65, 140] on button "KYC" at bounding box center [96, 144] width 116 height 24
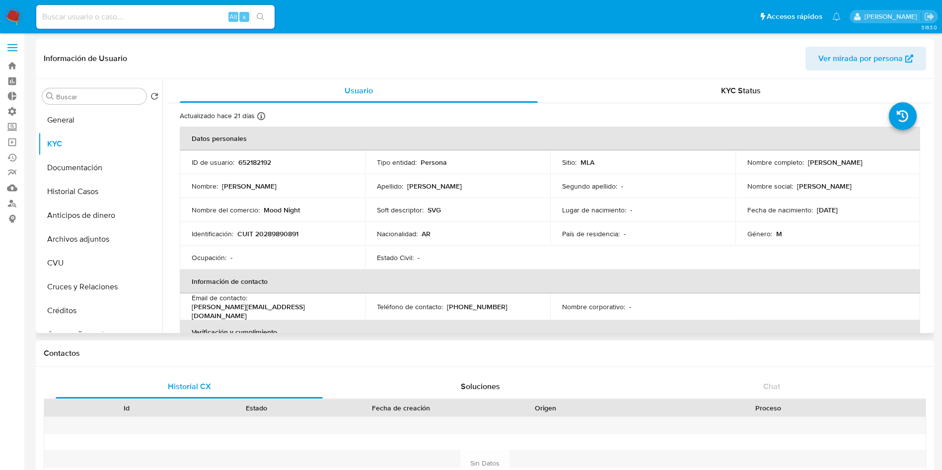
click at [286, 231] on p "CUIT 20289890891" at bounding box center [267, 233] width 61 height 9
copy p "20289890891"
click at [333, 183] on div "Nombre : [PERSON_NAME]" at bounding box center [272, 186] width 161 height 9
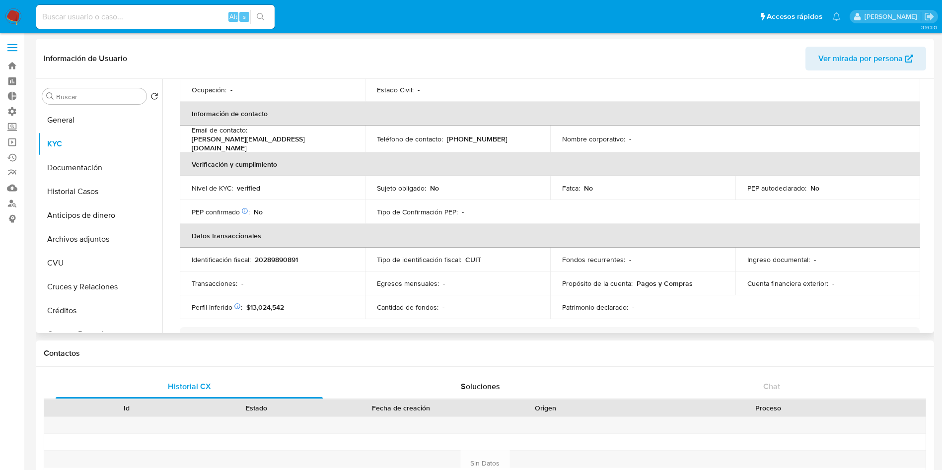
scroll to position [0, 0]
